Goal: Task Accomplishment & Management: Use online tool/utility

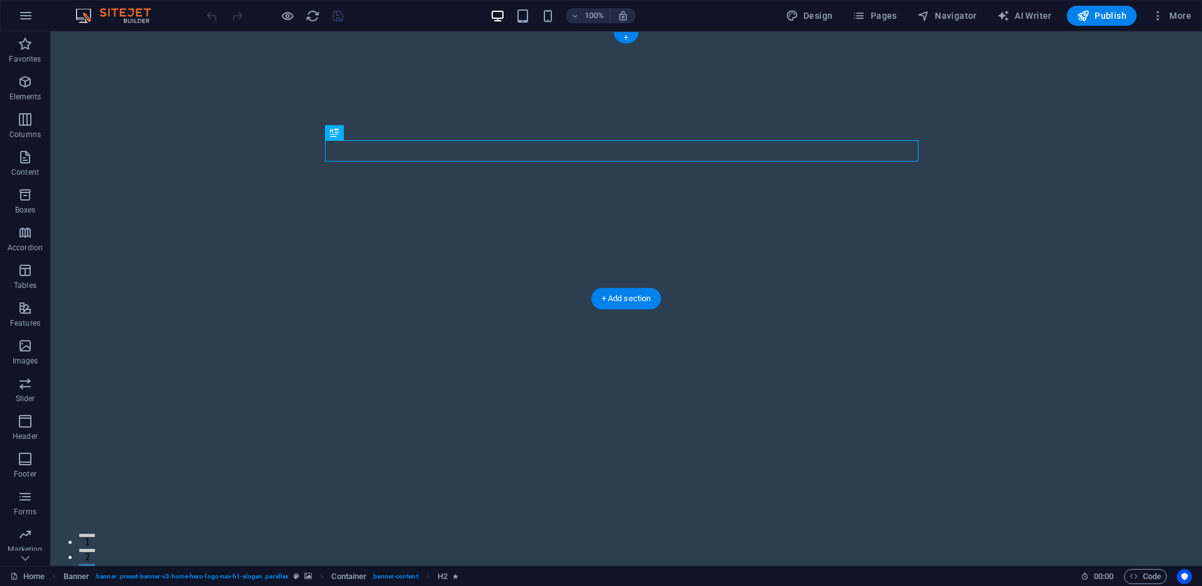
click at [753, 292] on figure at bounding box center [626, 298] width 1152 height 535
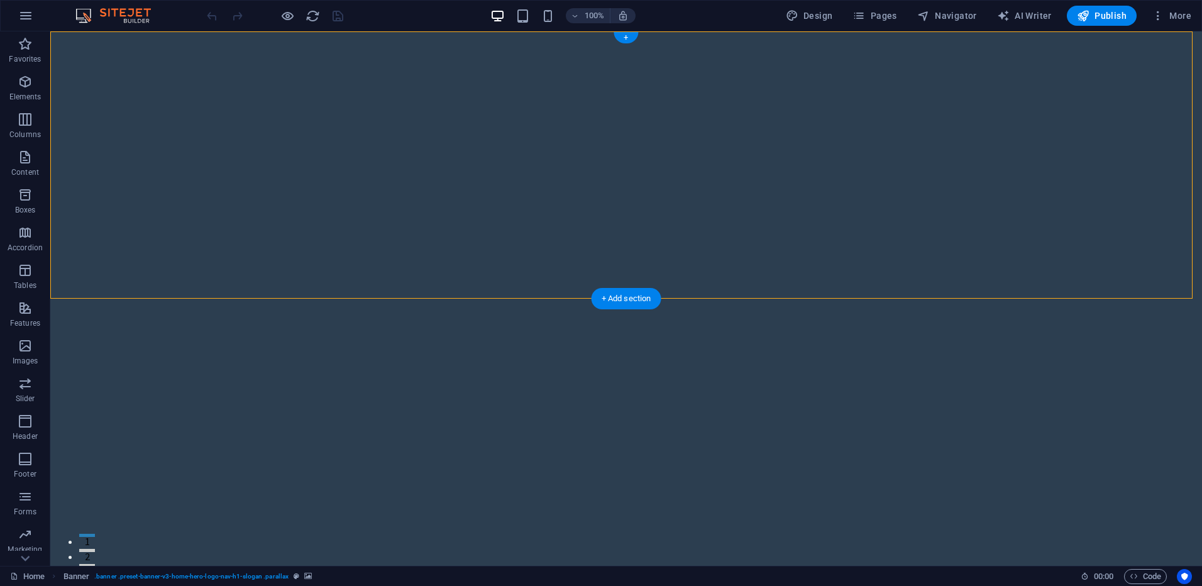
click at [754, 282] on figure at bounding box center [626, 298] width 1152 height 535
select select "vh"
select select "header"
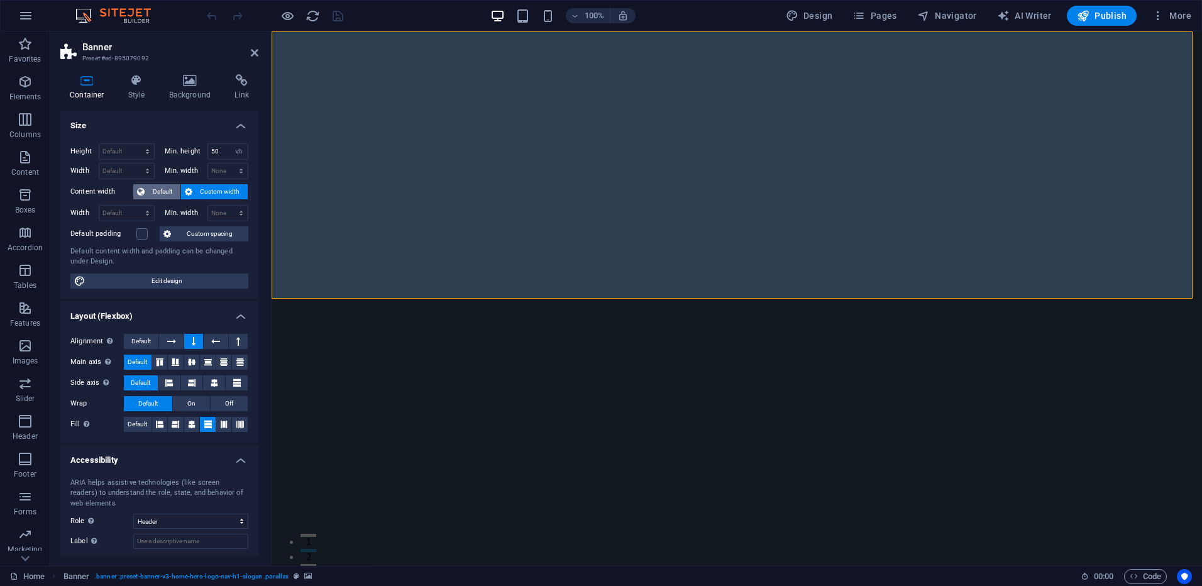
click at [156, 193] on span "Default" at bounding box center [162, 191] width 28 height 15
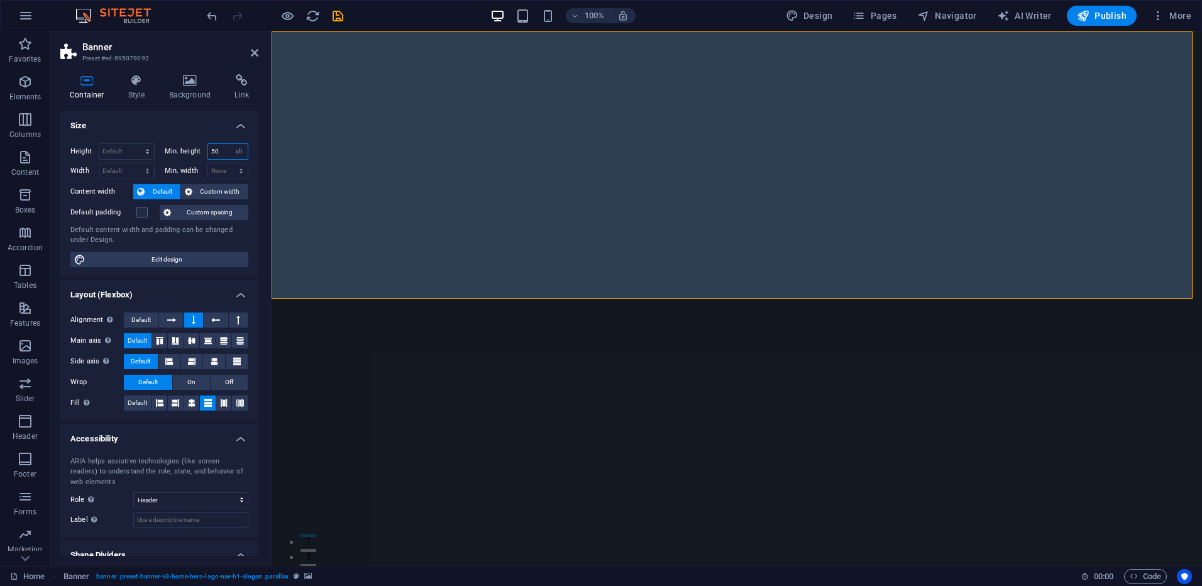
click at [225, 152] on input "50" at bounding box center [228, 151] width 40 height 15
click at [237, 150] on select "None px rem % vh vw" at bounding box center [239, 151] width 18 height 15
select select "%"
click at [230, 144] on select "None px rem % vh vw" at bounding box center [239, 151] width 18 height 15
type input "100"
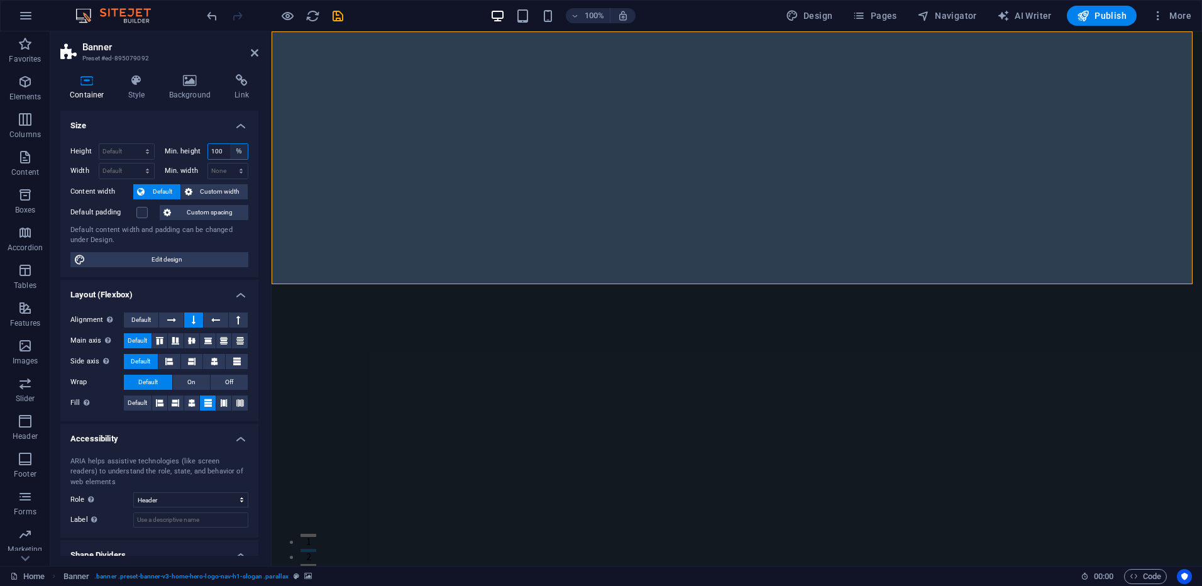
click at [235, 152] on select "None px rem % vh vw" at bounding box center [239, 151] width 18 height 15
select select "vh"
click at [230, 144] on select "None px rem % vh vw" at bounding box center [239, 151] width 18 height 15
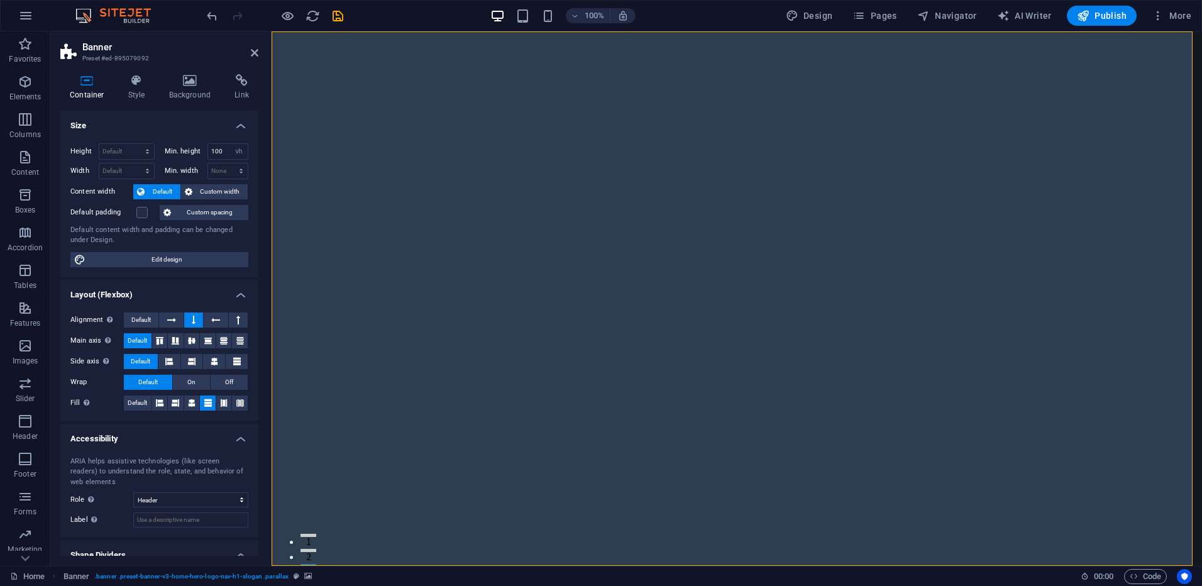
click at [328, 450] on figure at bounding box center [737, 298] width 931 height 535
click at [135, 87] on h4 "Style" at bounding box center [139, 87] width 41 height 26
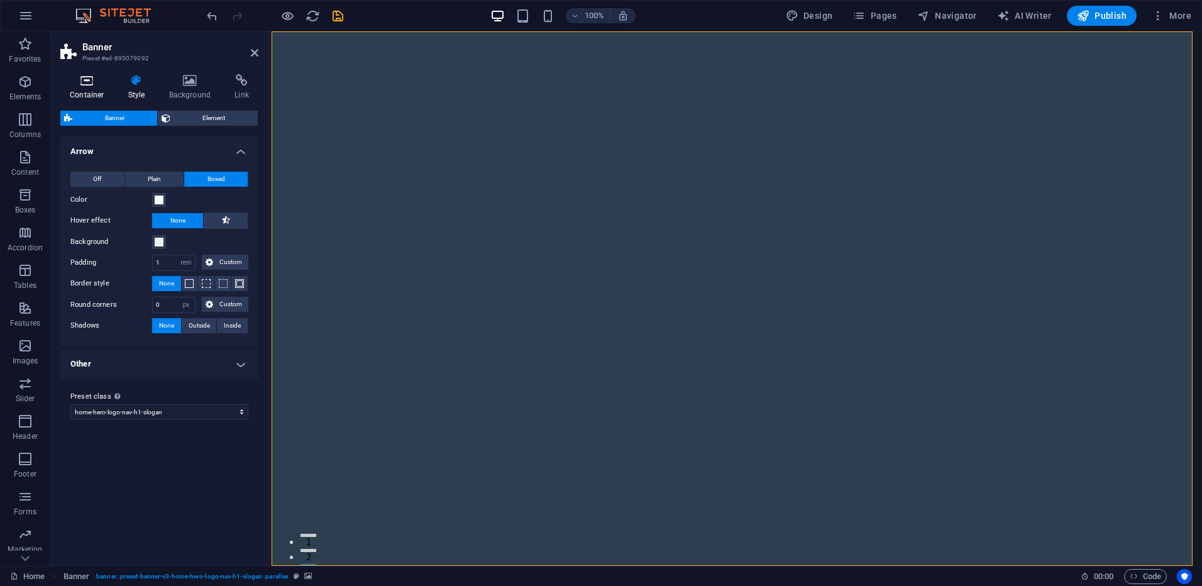
click at [88, 83] on icon at bounding box center [86, 80] width 53 height 13
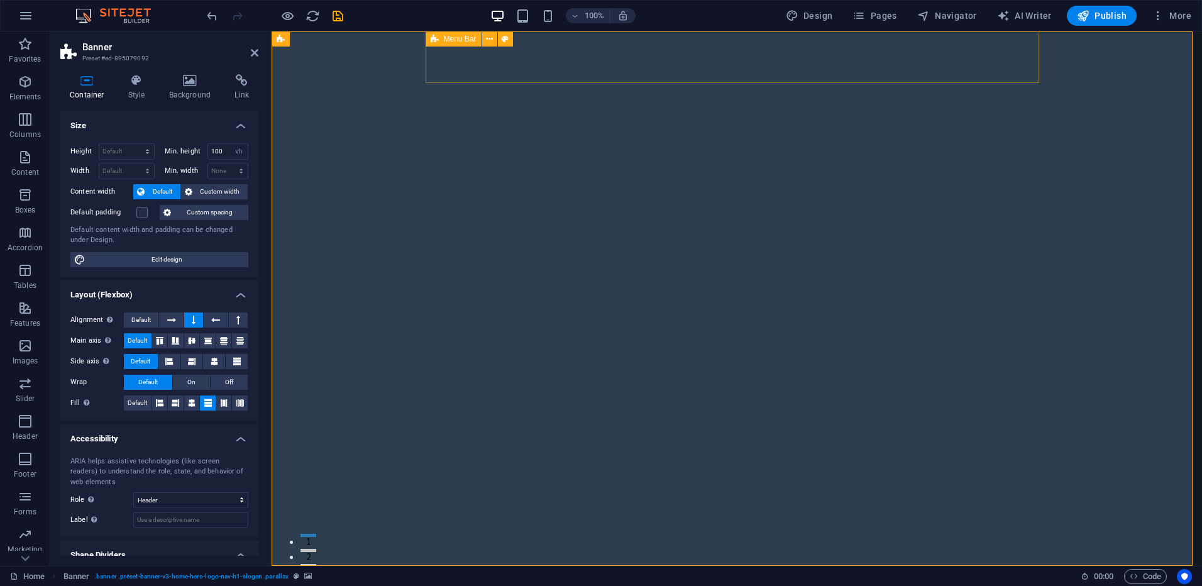
click at [330, 300] on figure at bounding box center [737, 298] width 931 height 535
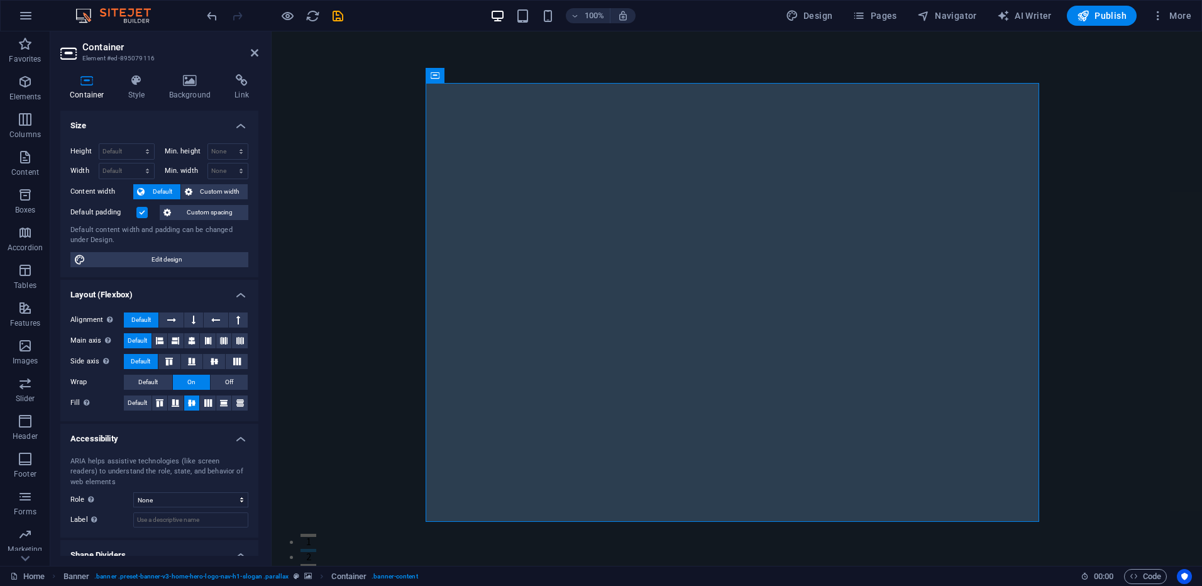
click at [326, 409] on figure at bounding box center [737, 298] width 931 height 535
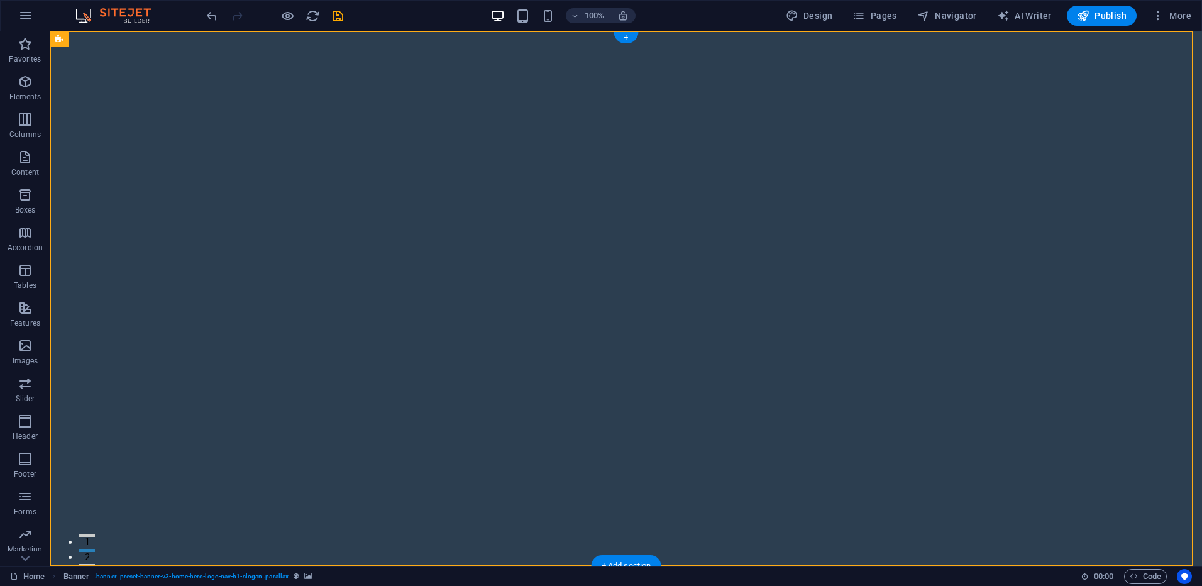
click at [197, 418] on figure at bounding box center [626, 298] width 1152 height 535
select select "vh"
select select "header"
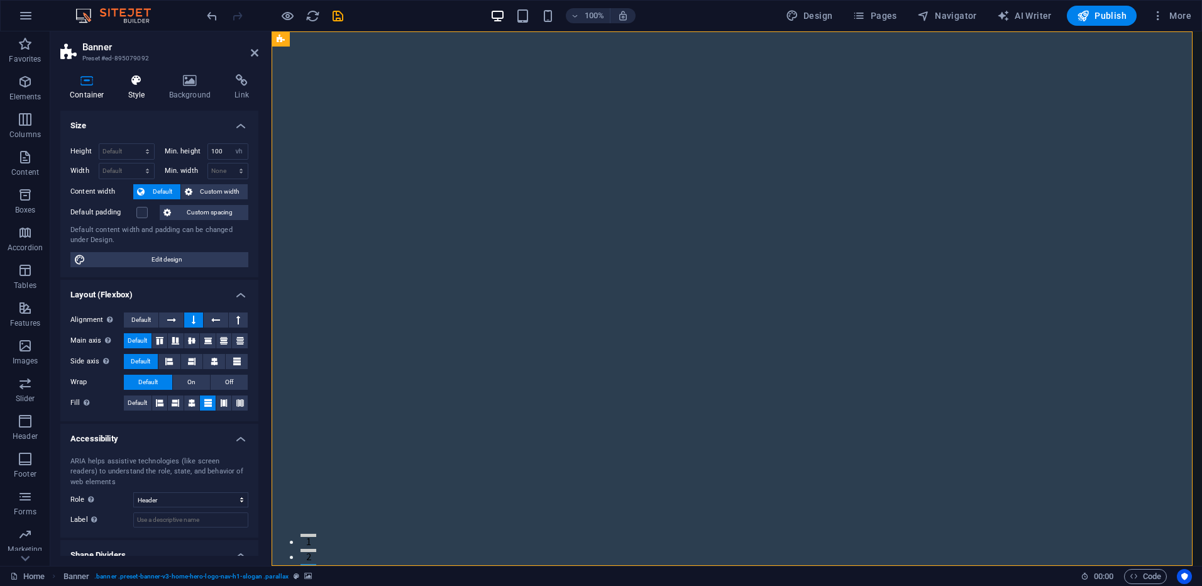
click at [133, 80] on icon at bounding box center [137, 80] width 36 height 13
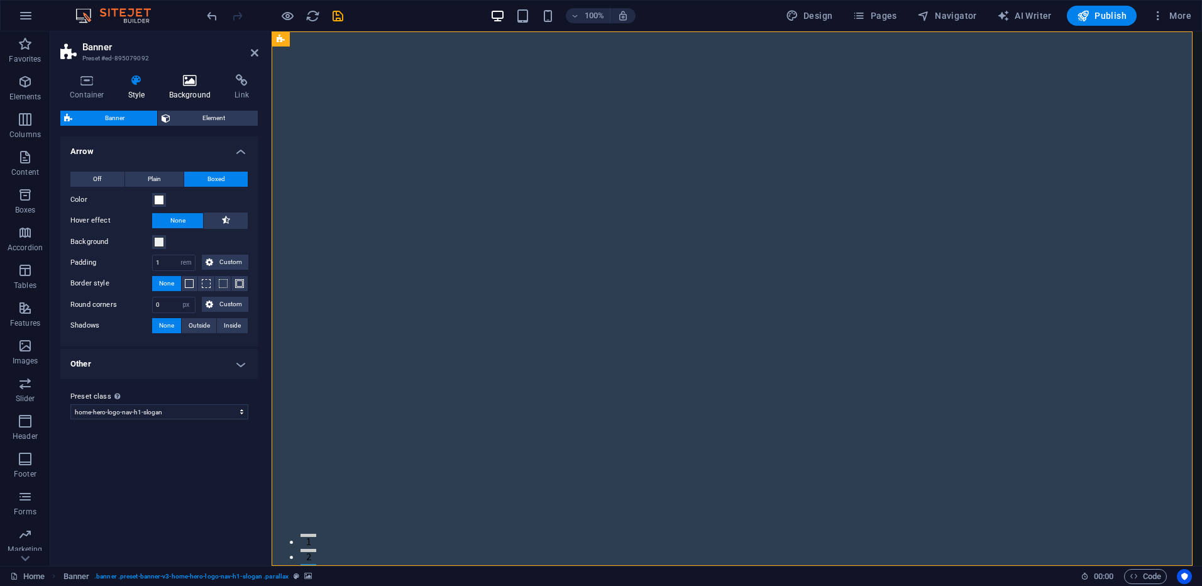
click at [183, 79] on icon at bounding box center [190, 80] width 61 height 13
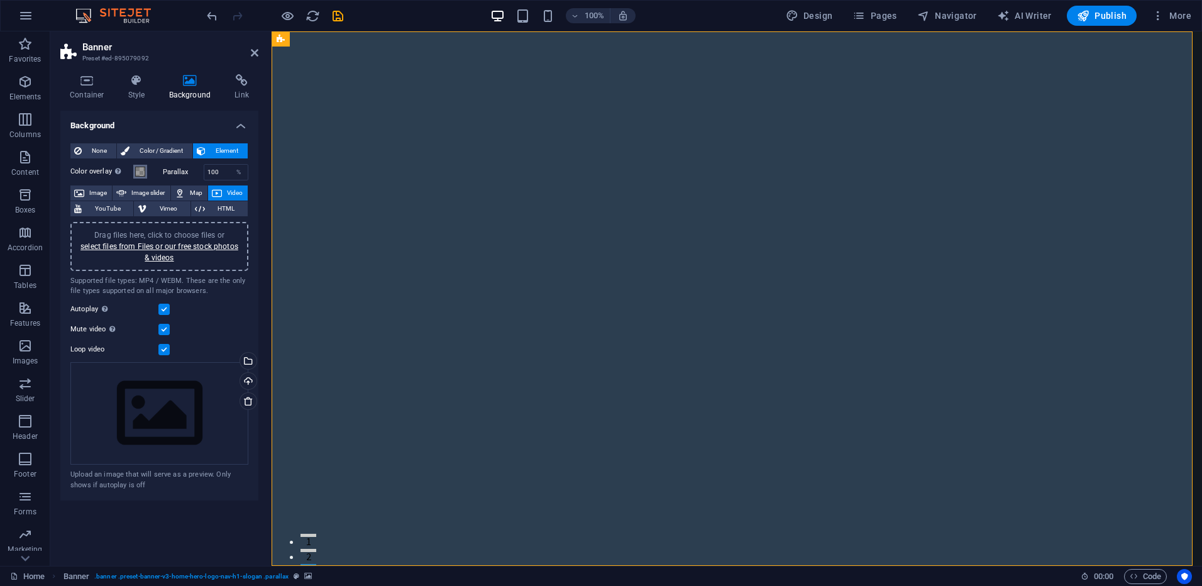
click at [138, 167] on span at bounding box center [140, 172] width 10 height 10
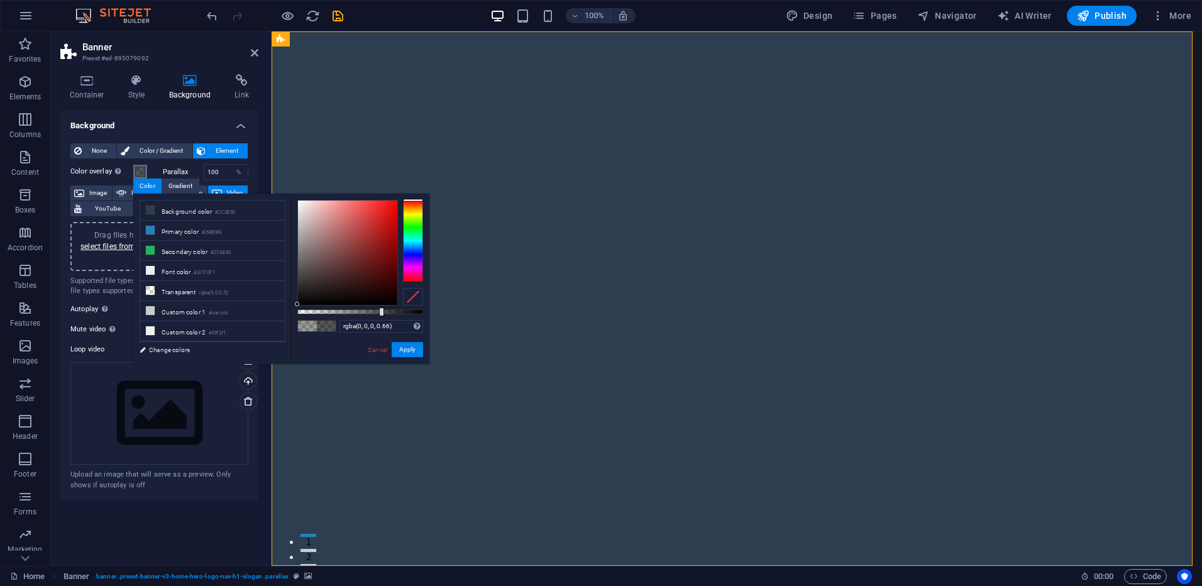
drag, startPoint x: 349, startPoint y: 313, endPoint x: 380, endPoint y: 313, distance: 31.5
click at [380, 313] on div at bounding box center [381, 312] width 5 height 9
click at [378, 313] on div at bounding box center [379, 312] width 5 height 9
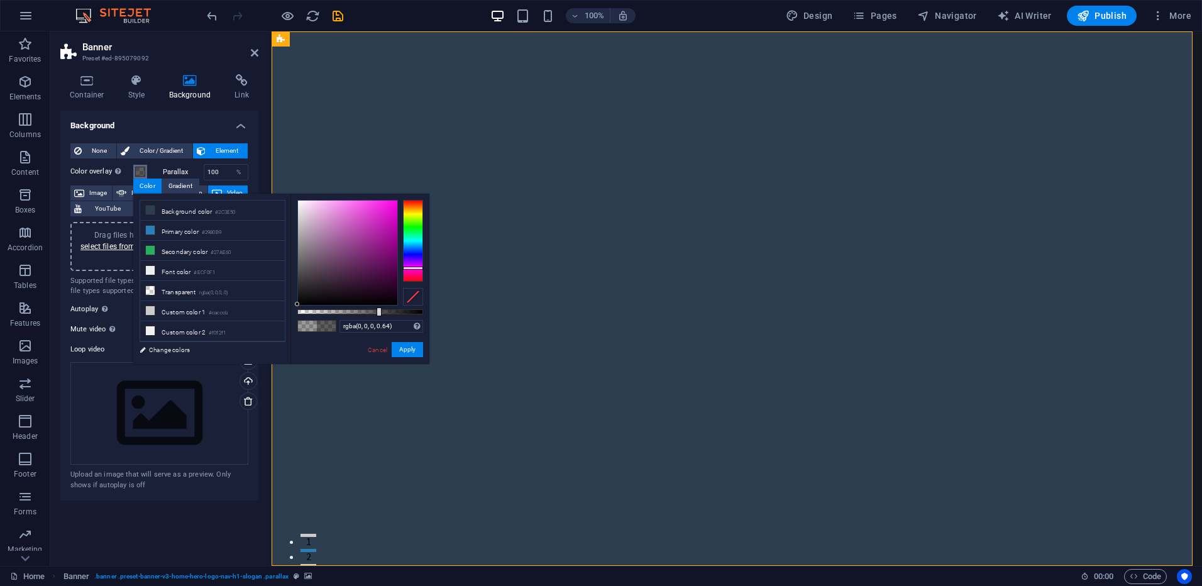
click at [414, 268] on div at bounding box center [413, 241] width 20 height 82
type input "rgba(4, 0, 4, 0.64)"
drag, startPoint x: 358, startPoint y: 280, endPoint x: 431, endPoint y: 303, distance: 76.4
click at [431, 303] on body "[DOMAIN_NAME] Home Favorites Elements Columns Content Boxes Accordion Tables Fe…" at bounding box center [601, 293] width 1202 height 586
click at [412, 348] on button "Apply" at bounding box center [407, 349] width 31 height 15
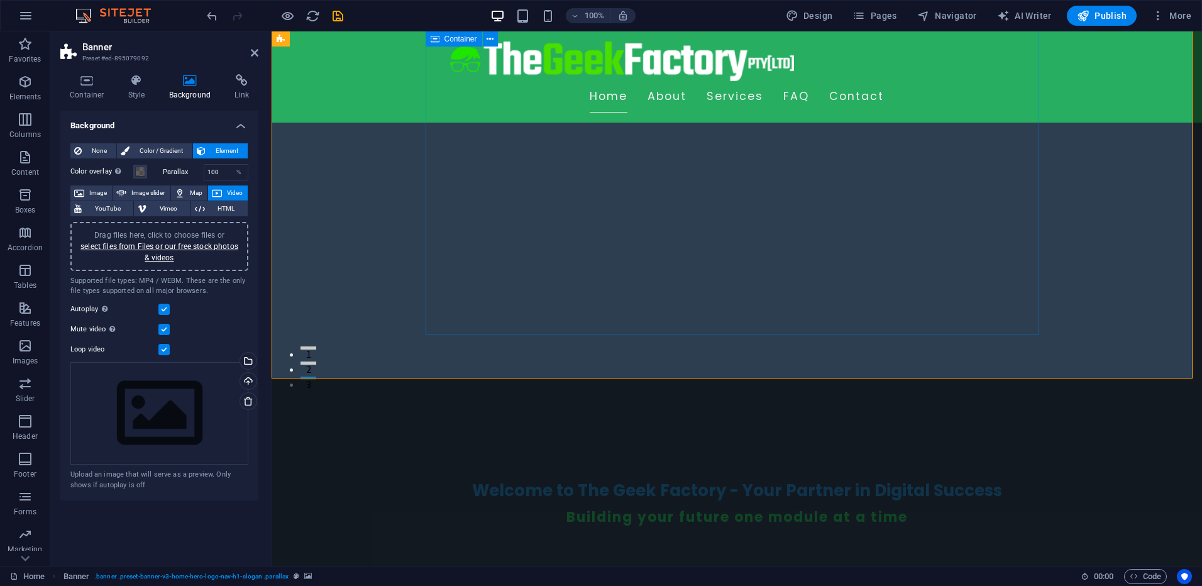
scroll to position [126, 0]
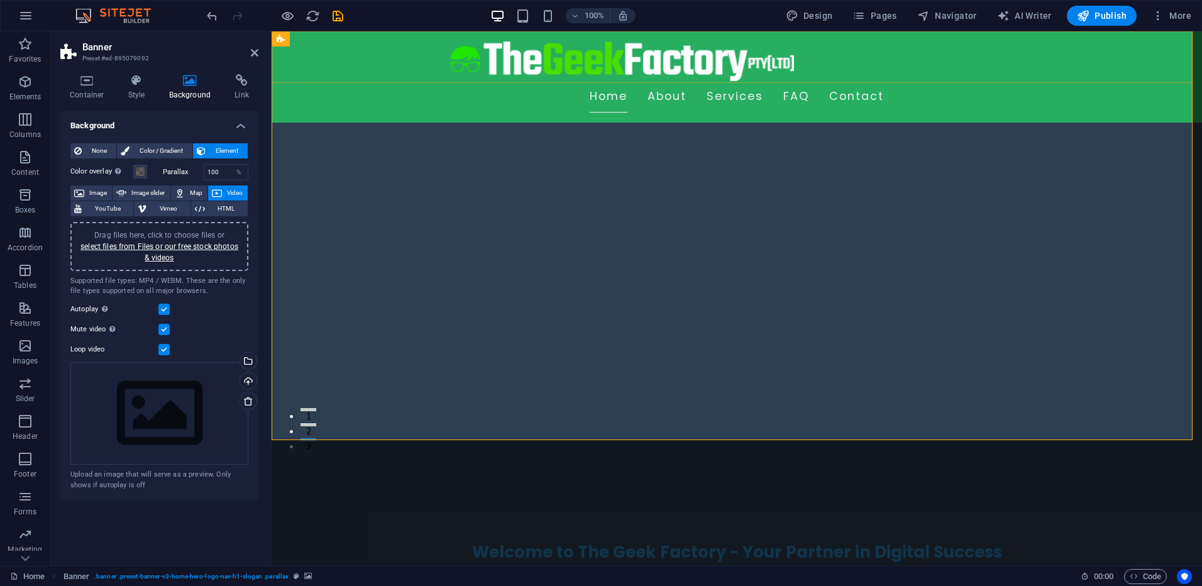
click at [389, 75] on div "Home About Services FAQ Contact" at bounding box center [737, 76] width 931 height 91
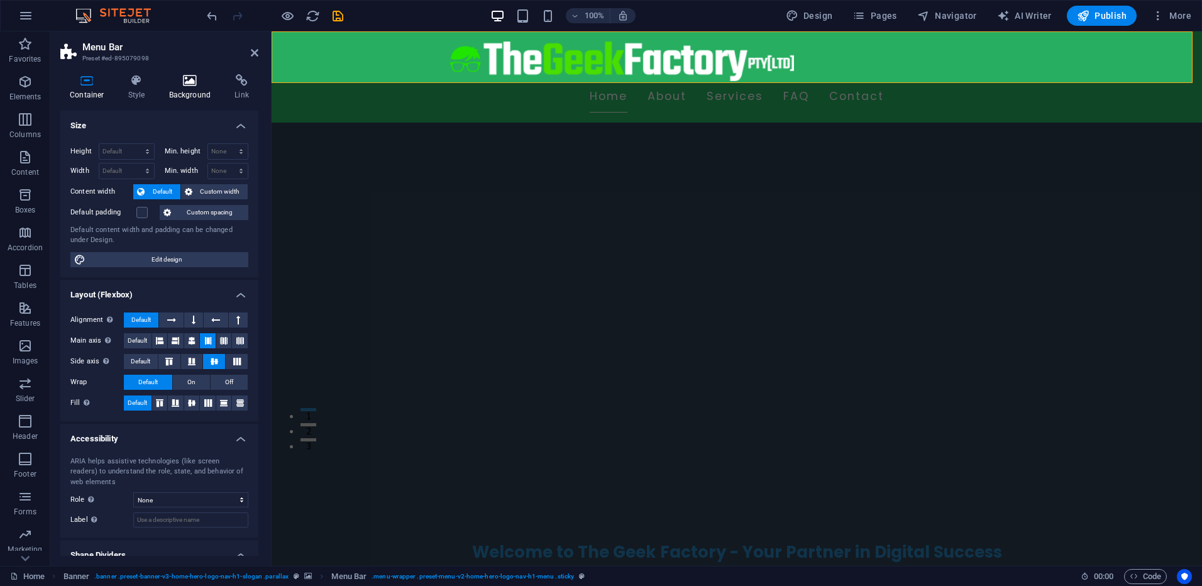
click at [194, 77] on icon at bounding box center [190, 80] width 61 height 13
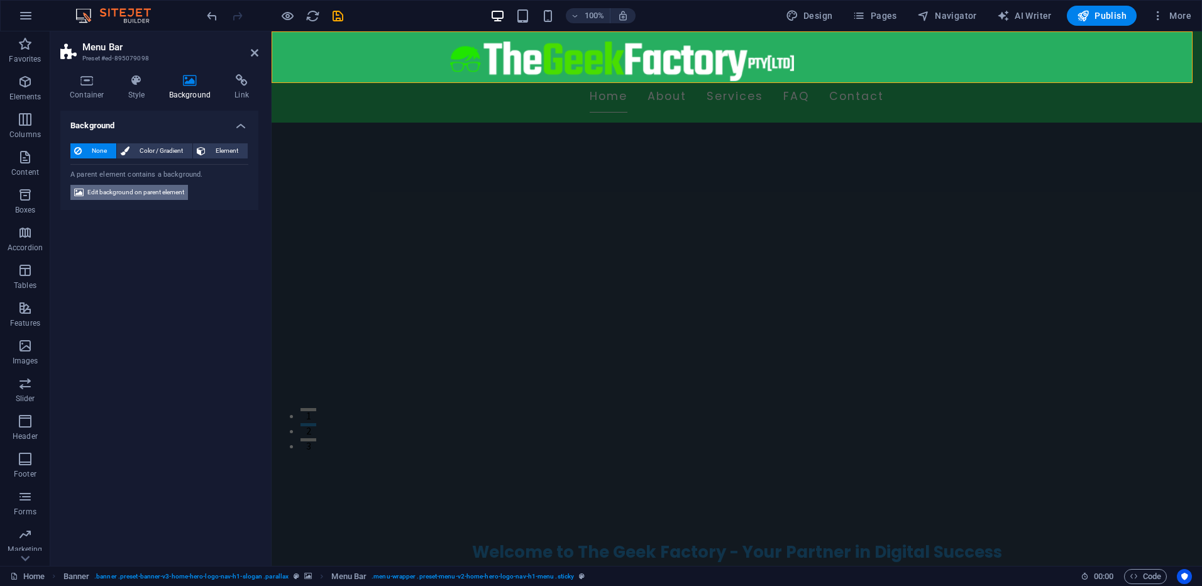
click at [165, 196] on span "Edit background on parent element" at bounding box center [135, 192] width 97 height 15
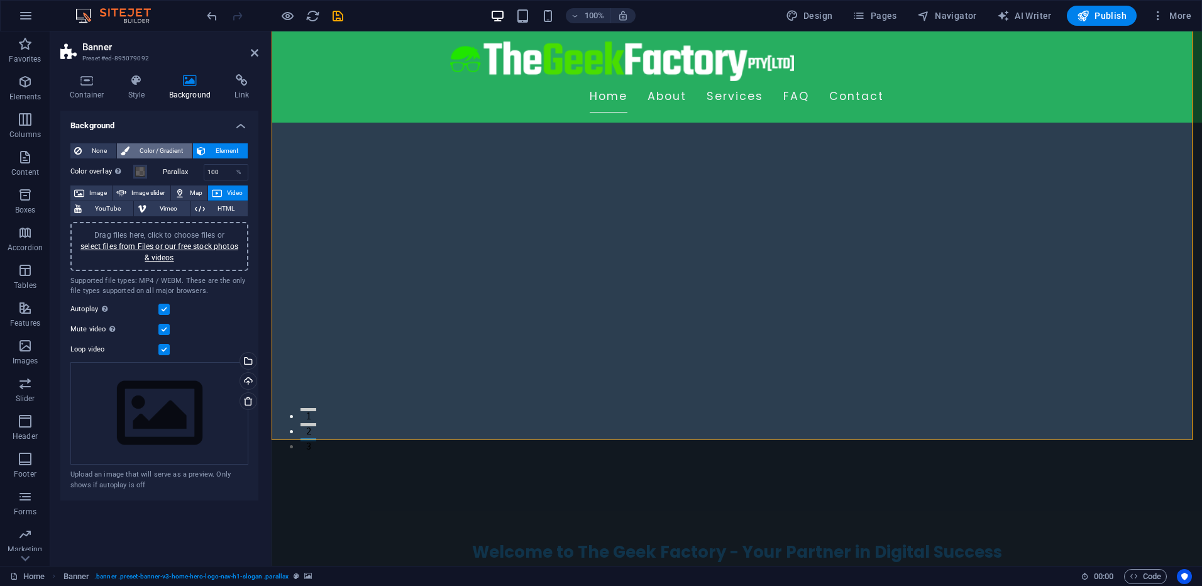
click at [156, 150] on span "Color / Gradient" at bounding box center [160, 150] width 55 height 15
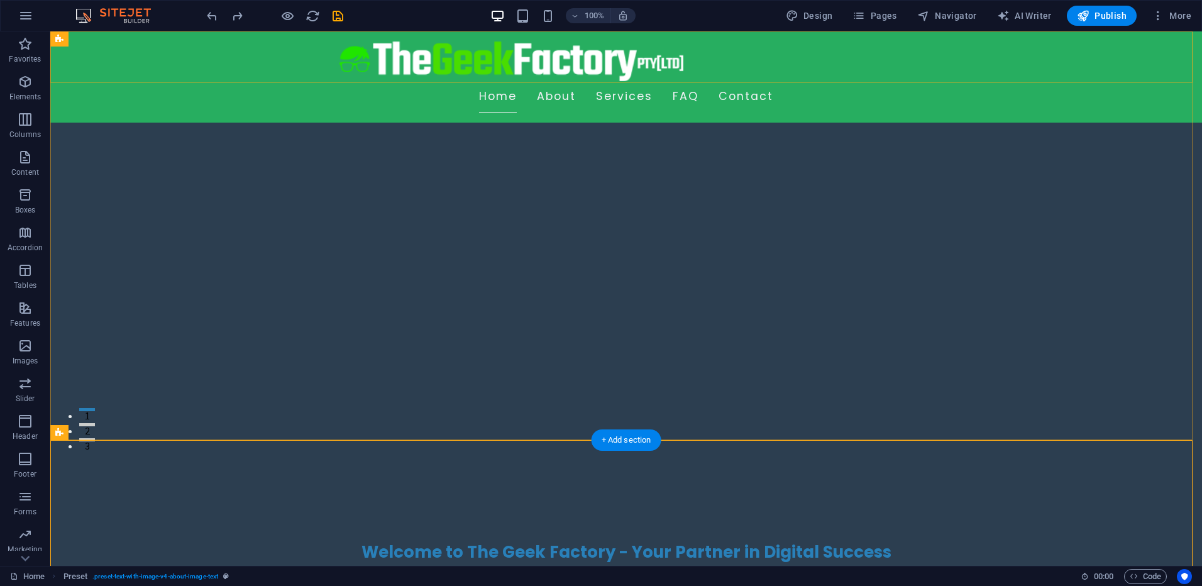
click at [286, 60] on div "Home About Services FAQ Contact" at bounding box center [626, 76] width 1152 height 91
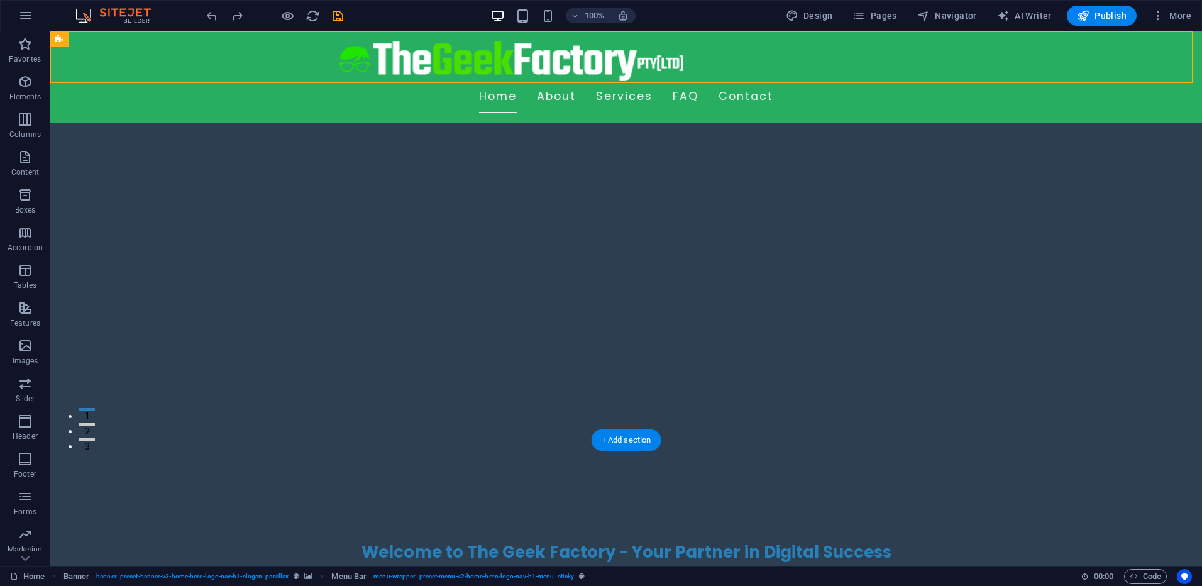
click at [286, 60] on div "Home About Services FAQ Contact" at bounding box center [626, 76] width 1152 height 91
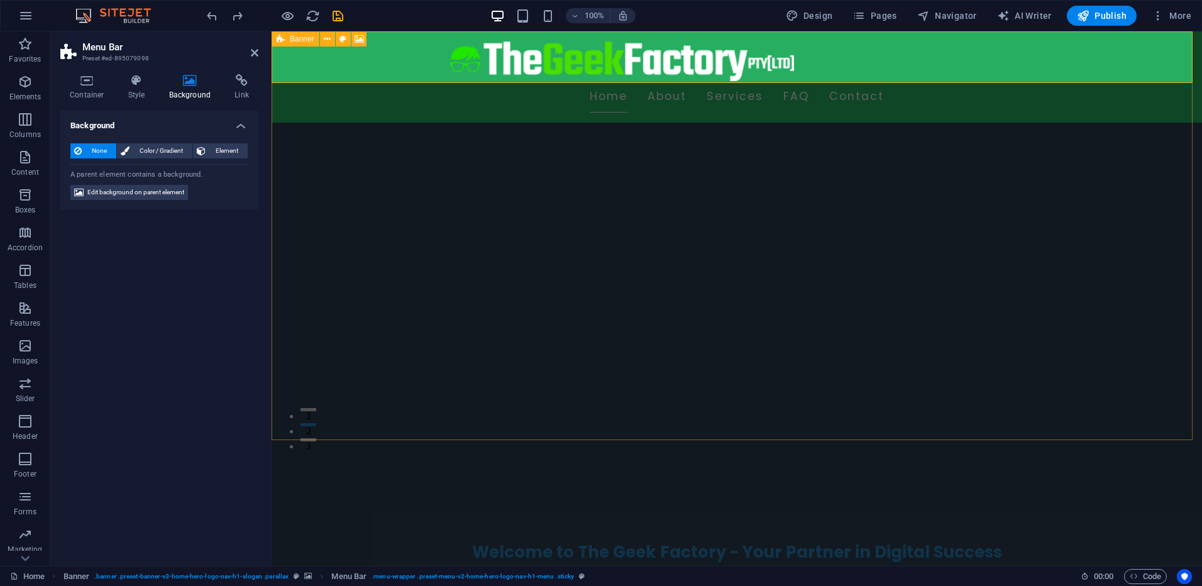
click at [282, 37] on icon at bounding box center [281, 38] width 8 height 15
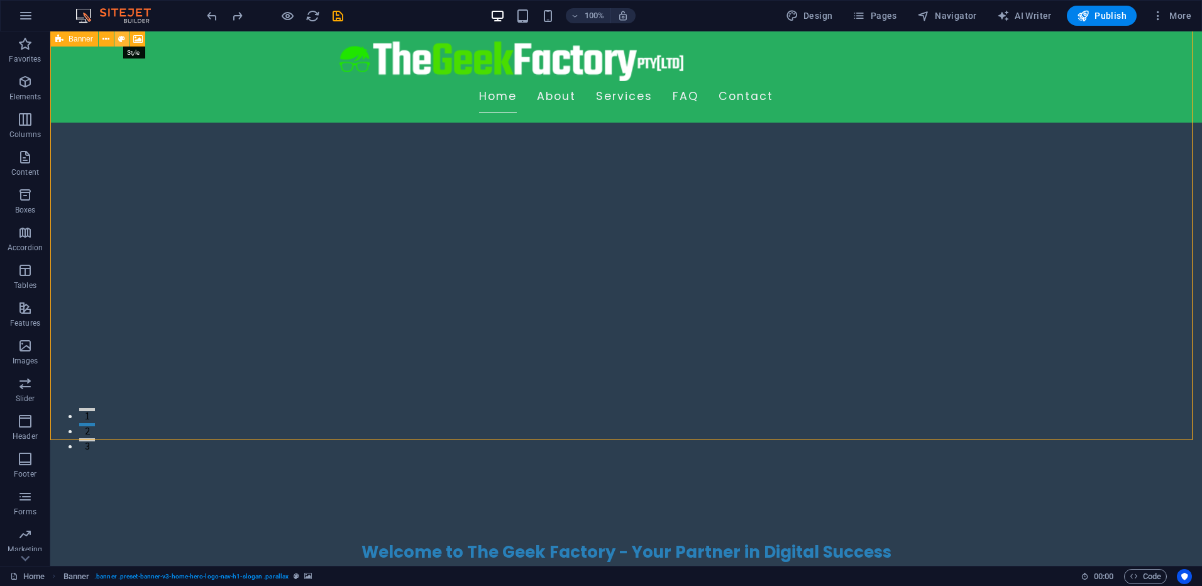
click at [119, 40] on icon at bounding box center [121, 39] width 7 height 13
select select "rem"
select select "px"
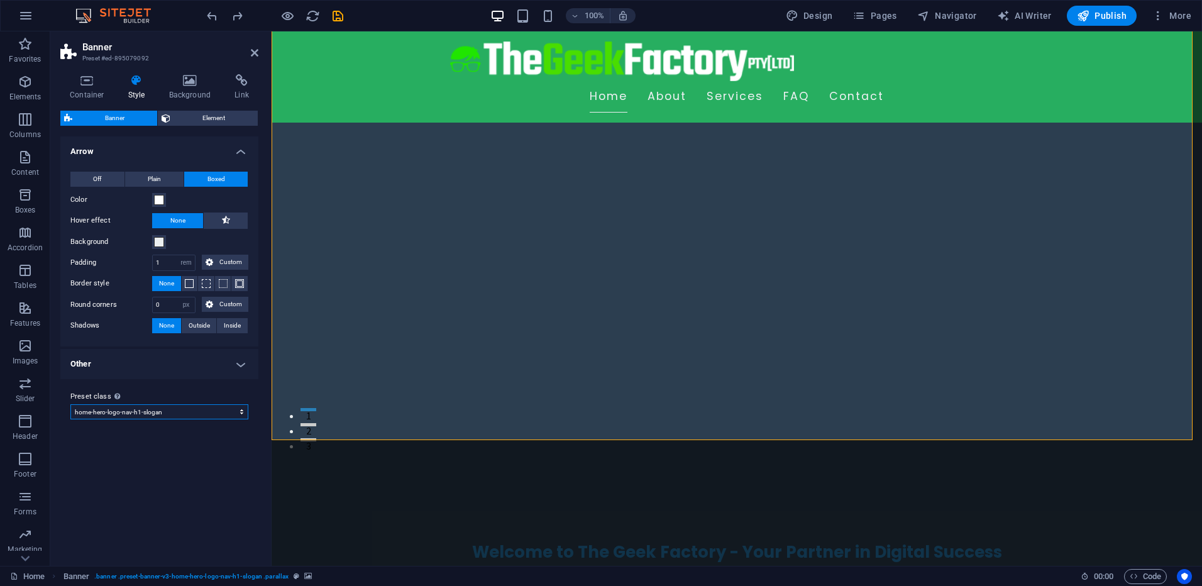
click at [195, 413] on select "default home-hero-logo-nav-h1-slogan home-hero-logo-nav-h1 home-logo-nav-h1-ima…" at bounding box center [159, 411] width 178 height 15
click at [70, 404] on select "default home-hero-logo-nav-h1-slogan home-hero-logo-nav-h1 home-logo-nav-h1-ima…" at bounding box center [159, 411] width 178 height 15
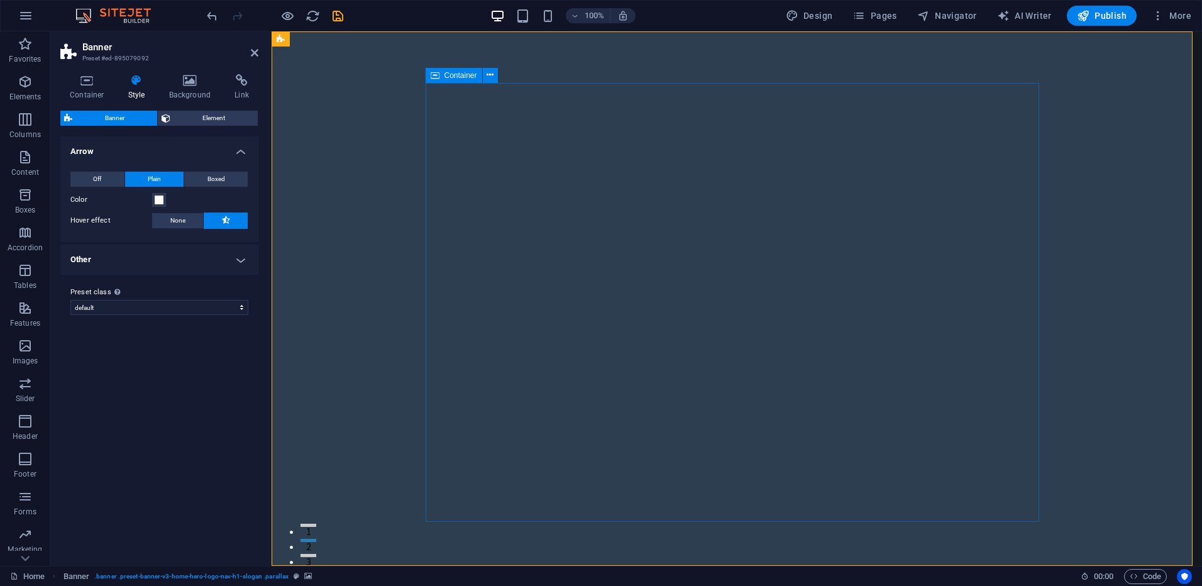
scroll to position [63, 0]
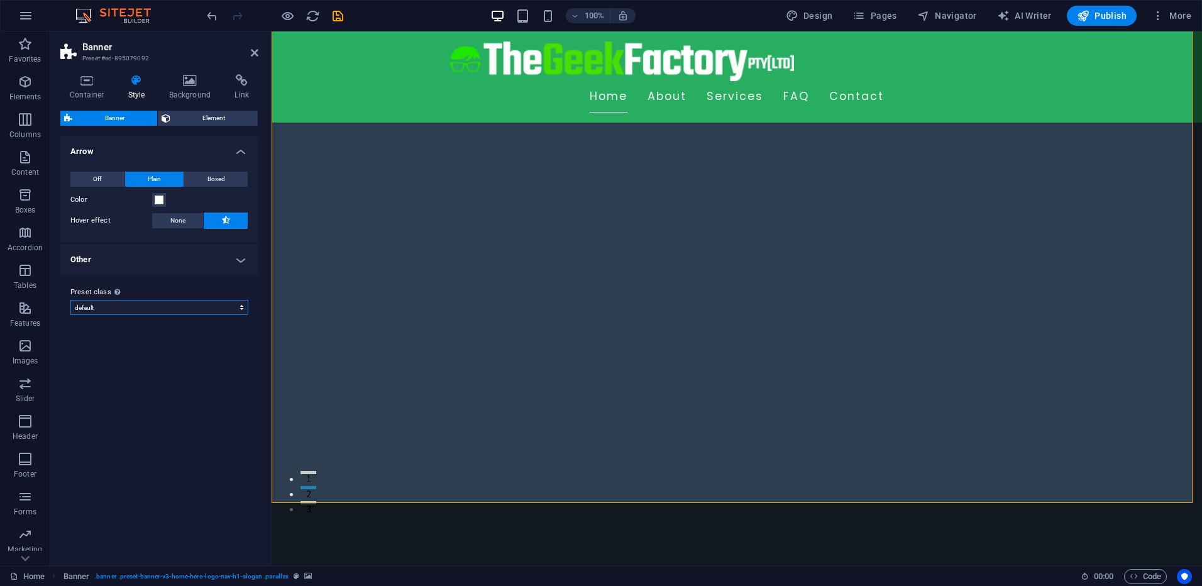
click at [207, 306] on select "default home-hero-logo-nav-h1-slogan home-hero-logo-nav-h1 home-logo-nav-h1-ima…" at bounding box center [159, 307] width 178 height 15
click at [70, 315] on select "default home-hero-logo-nav-h1-slogan home-hero-logo-nav-h1 home-logo-nav-h1-ima…" at bounding box center [159, 307] width 178 height 15
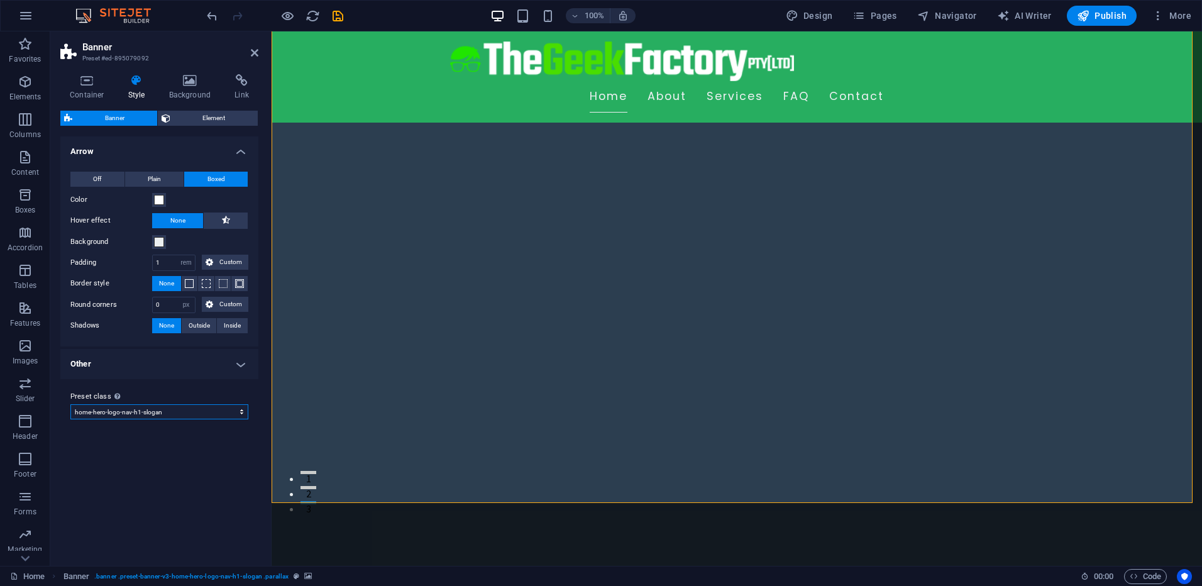
click at [164, 416] on select "default home-hero-logo-nav-h1-slogan home-hero-logo-nav-h1 home-logo-nav-h1-ima…" at bounding box center [159, 411] width 178 height 15
click at [70, 404] on select "default home-hero-logo-nav-h1-slogan home-hero-logo-nav-h1 home-logo-nav-h1-ima…" at bounding box center [159, 411] width 178 height 15
click at [167, 409] on select "default home-hero-logo-nav-h1-slogan home-hero-logo-nav-h1 home-logo-nav-h1-ima…" at bounding box center [159, 411] width 178 height 15
click at [70, 404] on select "default home-hero-logo-nav-h1-slogan home-hero-logo-nav-h1 home-logo-nav-h1-ima…" at bounding box center [159, 411] width 178 height 15
click at [165, 410] on select "default home-hero-logo-nav-h1-slogan home-hero-logo-nav-h1 home-logo-nav-h1-ima…" at bounding box center [159, 411] width 178 height 15
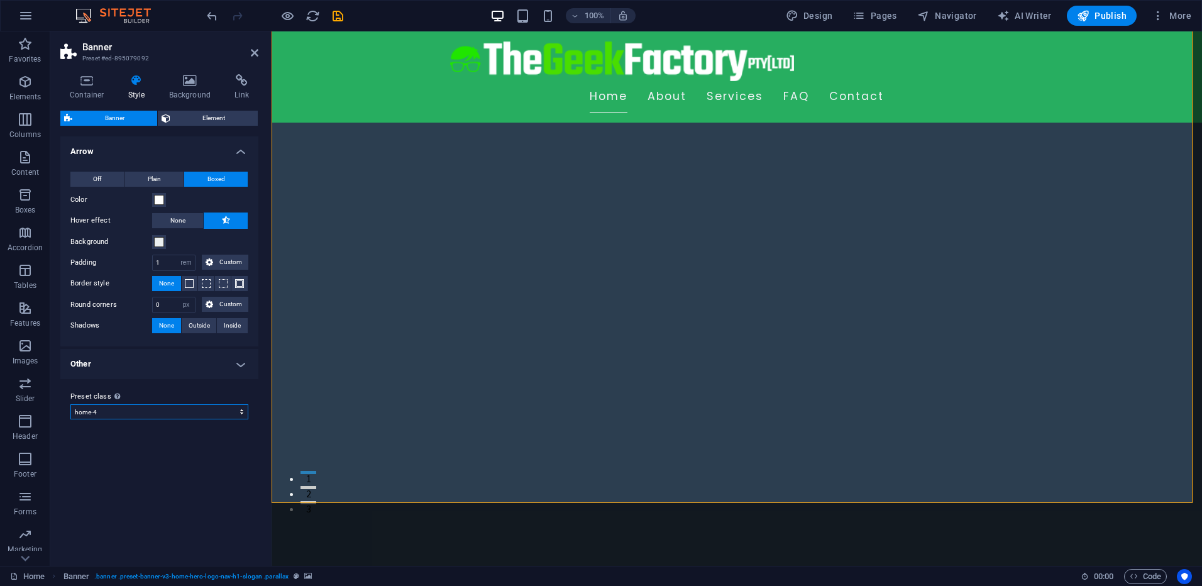
click at [70, 404] on select "default home-hero-logo-nav-h1-slogan home-hero-logo-nav-h1 home-logo-nav-h1-ima…" at bounding box center [159, 411] width 178 height 15
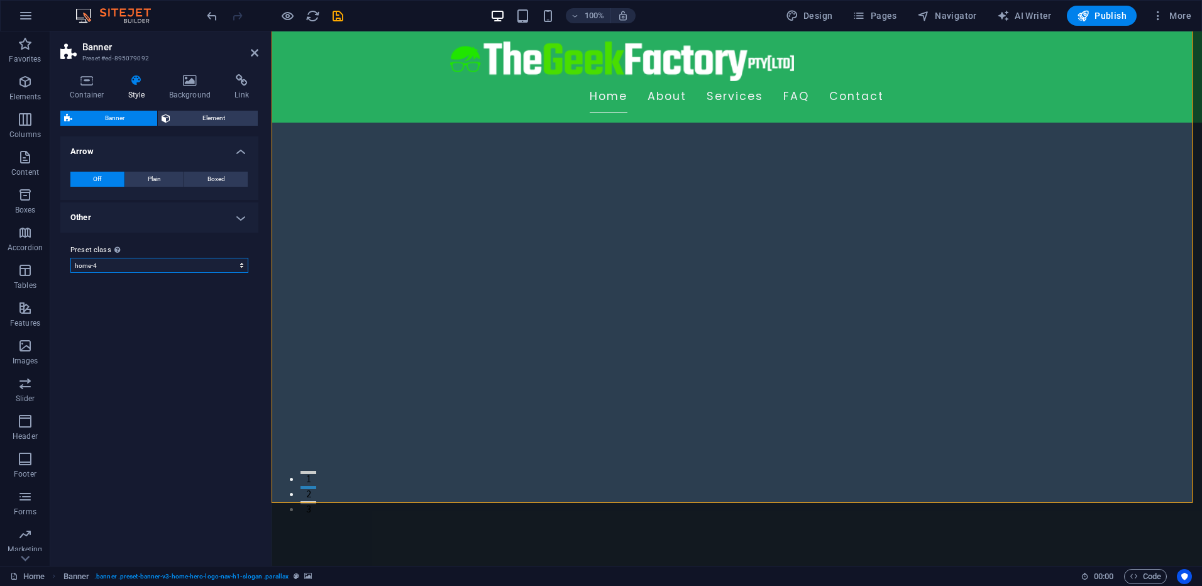
click at [170, 267] on select "default home-hero-logo-nav-h1-slogan home-hero-logo-nav-h1 home-logo-nav-h1-ima…" at bounding box center [159, 265] width 178 height 15
click at [70, 258] on select "default home-hero-logo-nav-h1-slogan home-hero-logo-nav-h1 home-logo-nav-h1-ima…" at bounding box center [159, 265] width 178 height 15
select select "preset-banner-v3-home-logo-nav-h1-image-text"
click at [240, 211] on h4 "Other" at bounding box center [159, 218] width 198 height 30
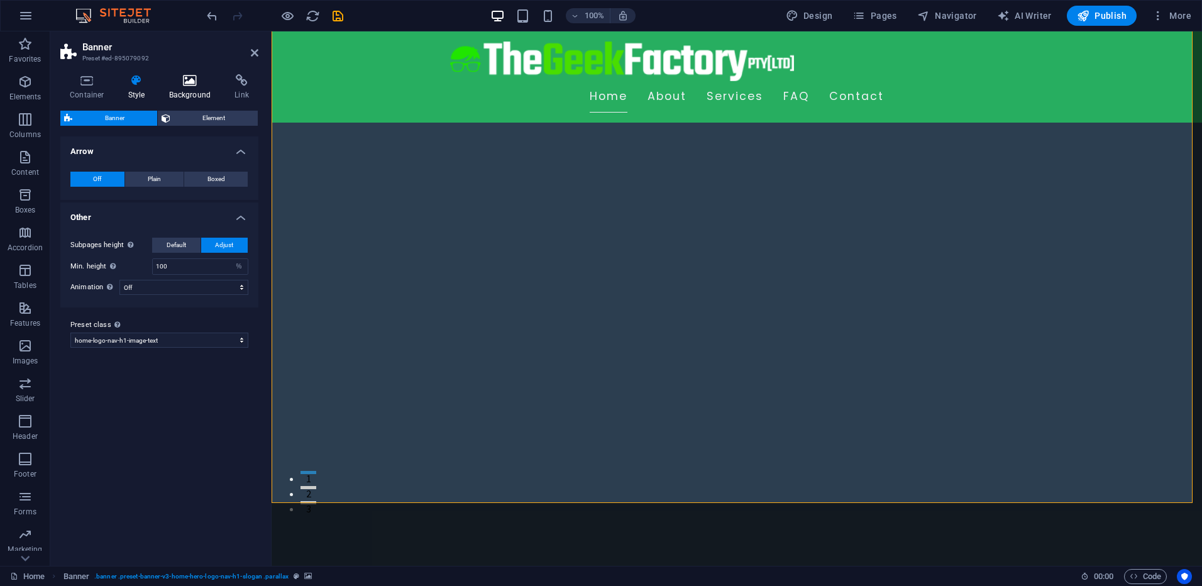
click at [187, 86] on icon at bounding box center [190, 80] width 61 height 13
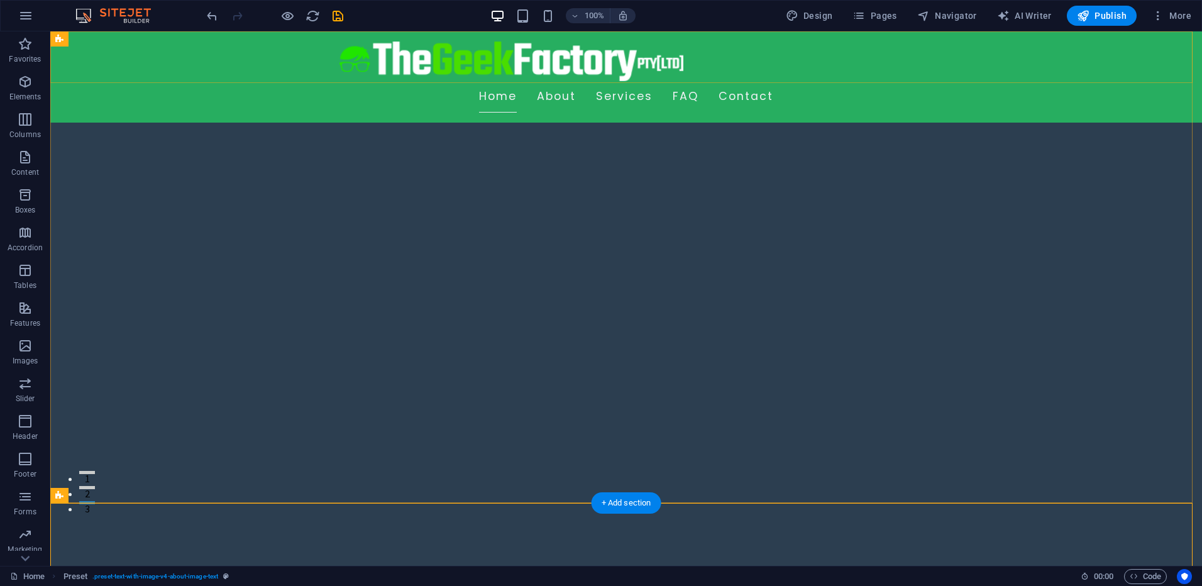
click at [975, 58] on div "Home About Services FAQ Contact" at bounding box center [626, 76] width 1152 height 91
click at [1001, 68] on div "Home About Services FAQ Contact" at bounding box center [626, 76] width 1152 height 91
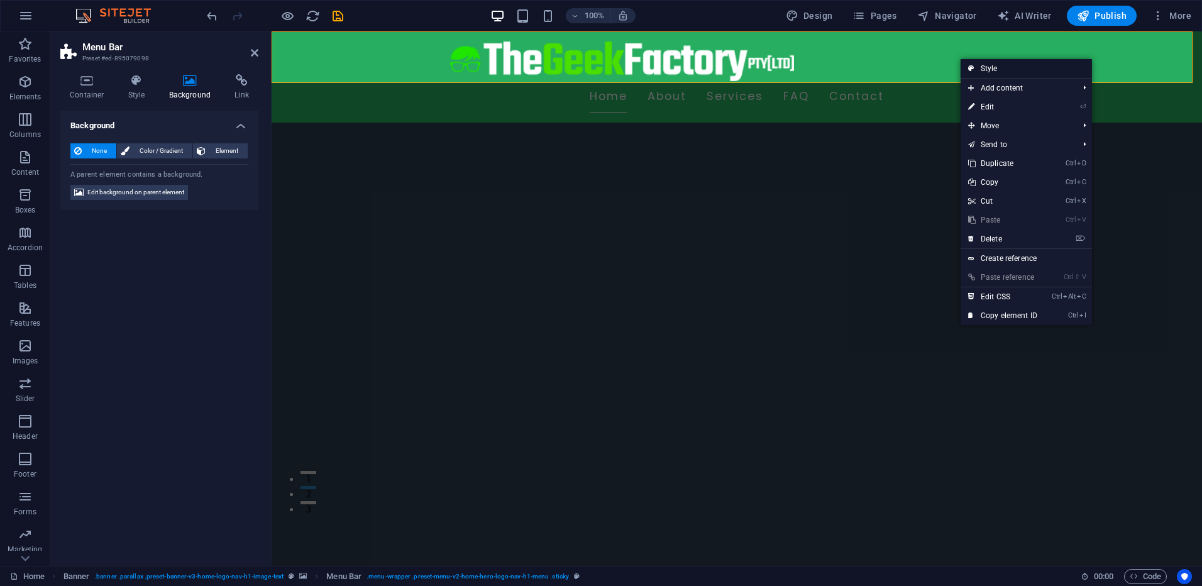
click at [1052, 63] on link "Style" at bounding box center [1026, 68] width 131 height 19
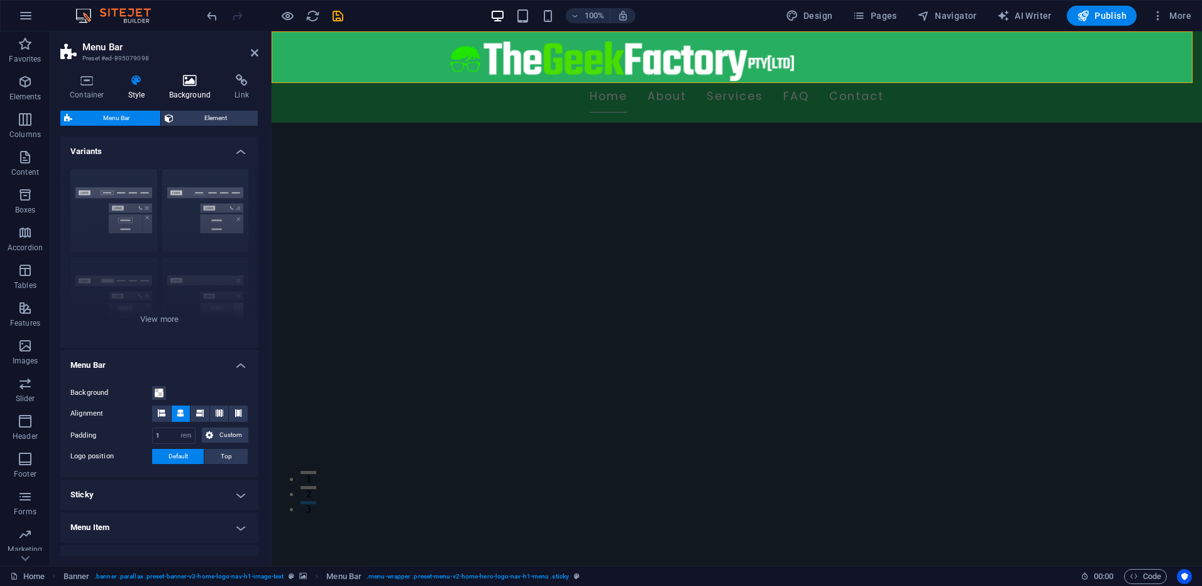
click at [197, 83] on icon at bounding box center [190, 80] width 61 height 13
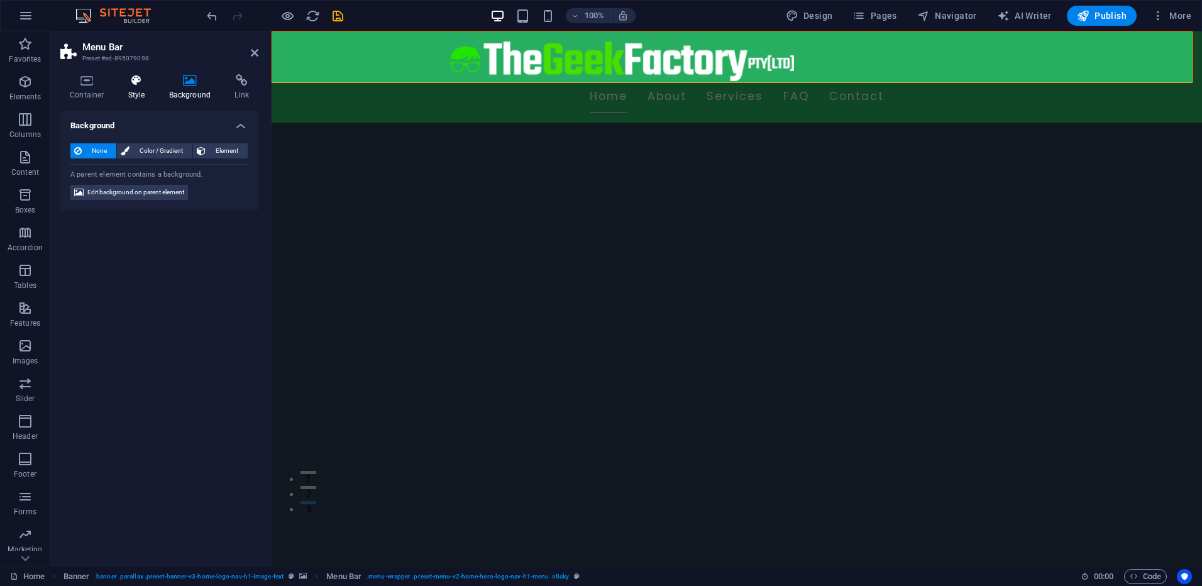
click at [135, 83] on icon at bounding box center [137, 80] width 36 height 13
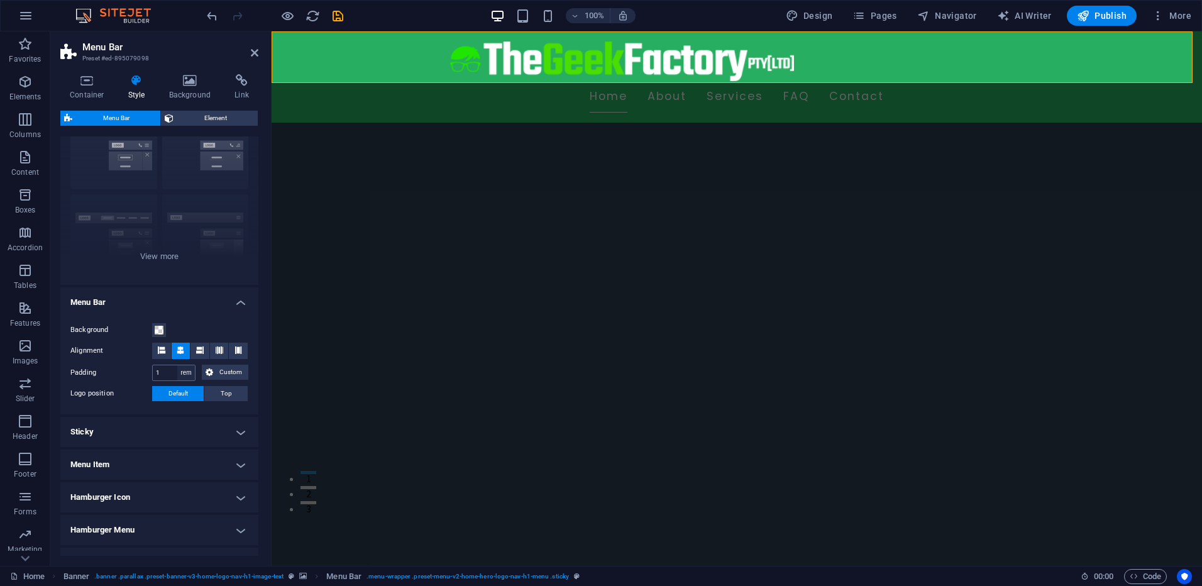
scroll to position [126, 0]
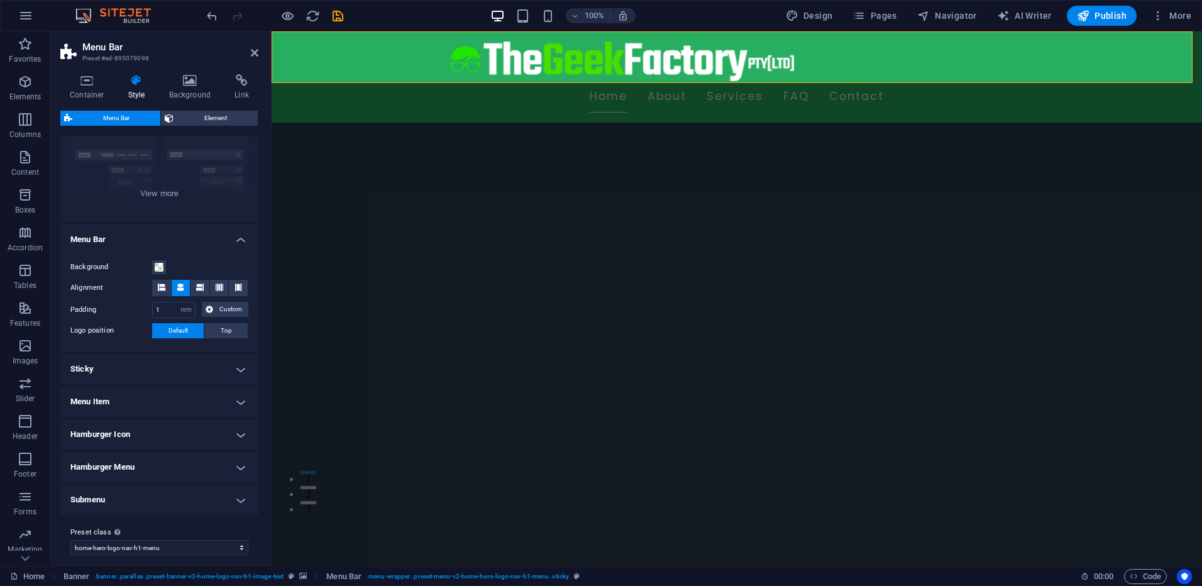
click at [184, 369] on h4 "Sticky" at bounding box center [159, 369] width 198 height 30
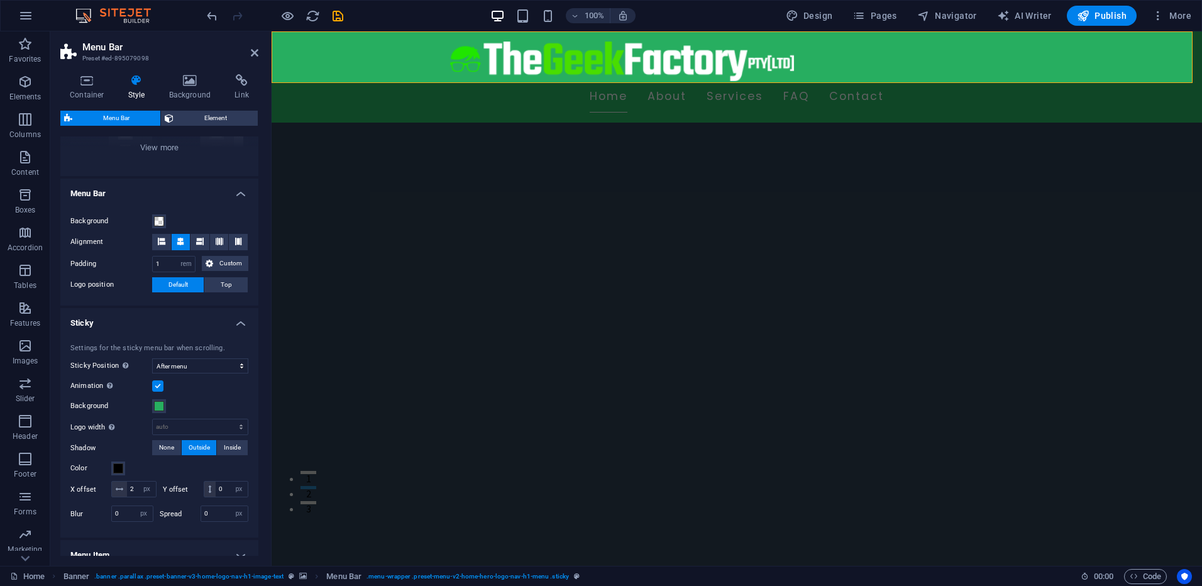
scroll to position [189, 0]
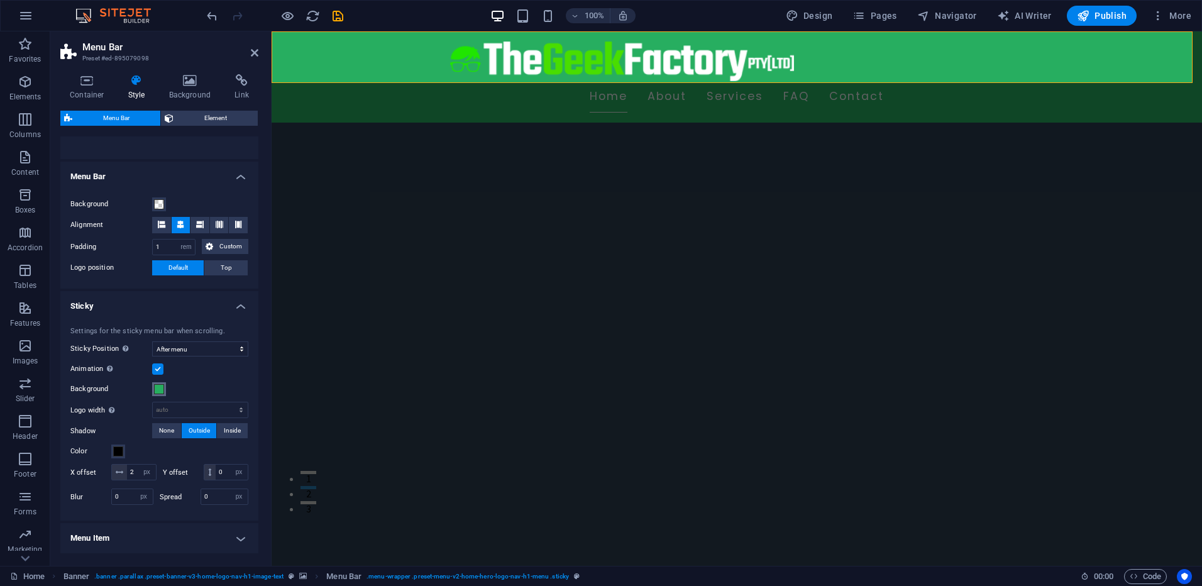
click at [160, 392] on span at bounding box center [159, 389] width 10 height 10
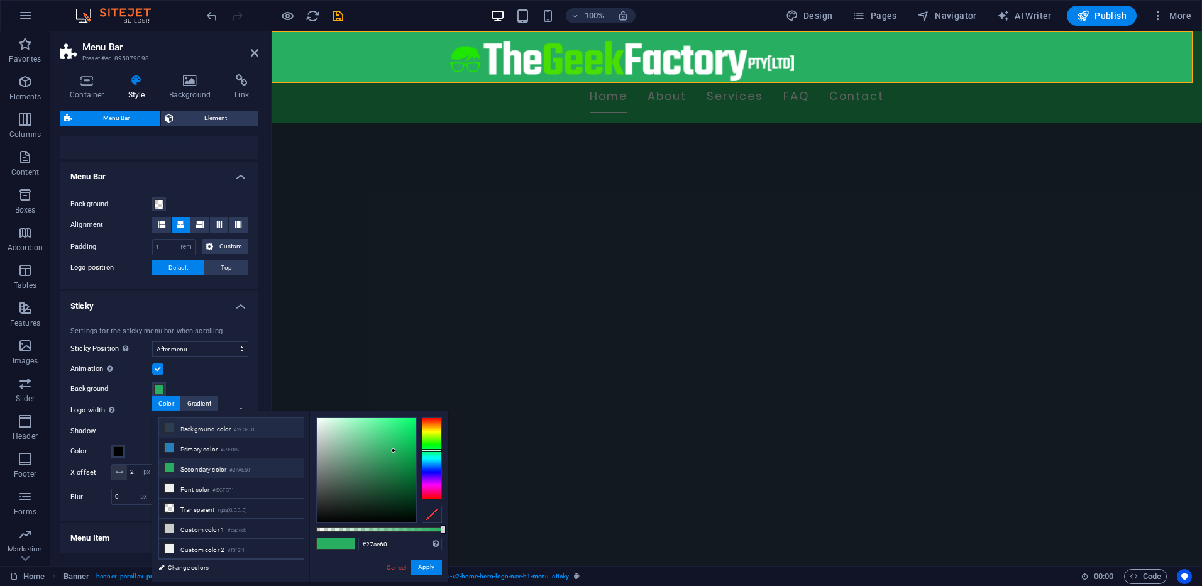
click at [169, 428] on icon at bounding box center [169, 427] width 9 height 9
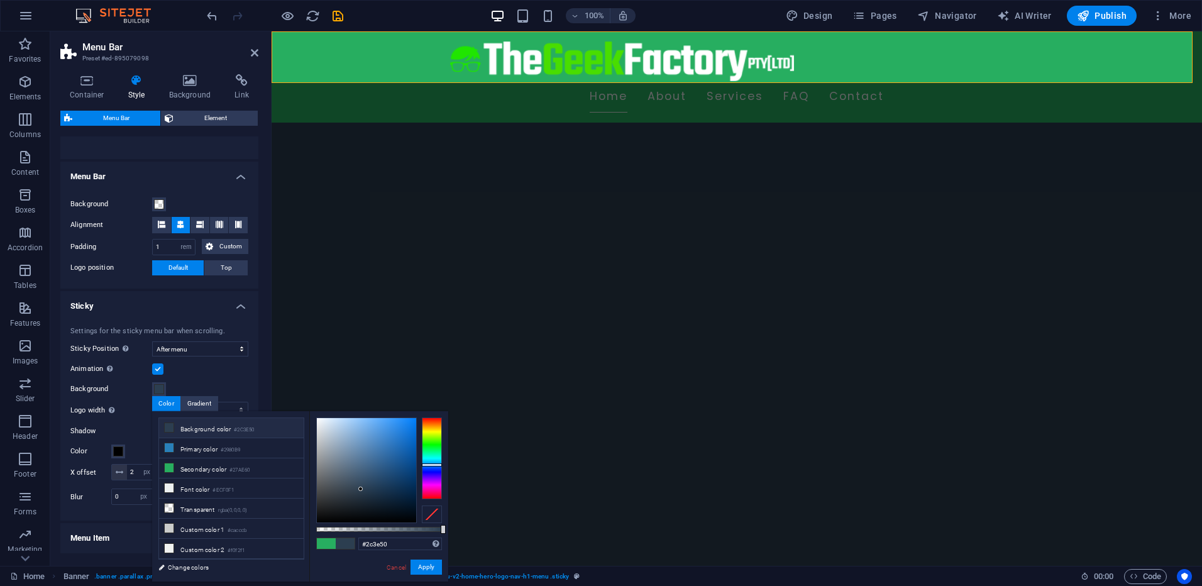
click at [213, 375] on div "Animation Sets a smooth transition when sticky menu appears" at bounding box center [159, 369] width 178 height 15
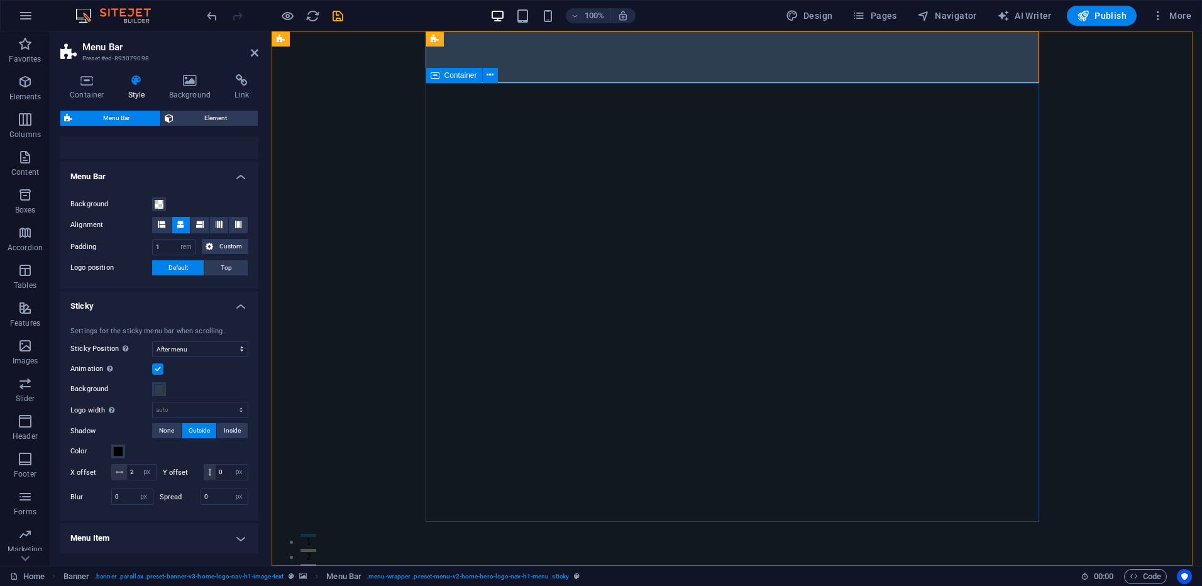
scroll to position [63, 0]
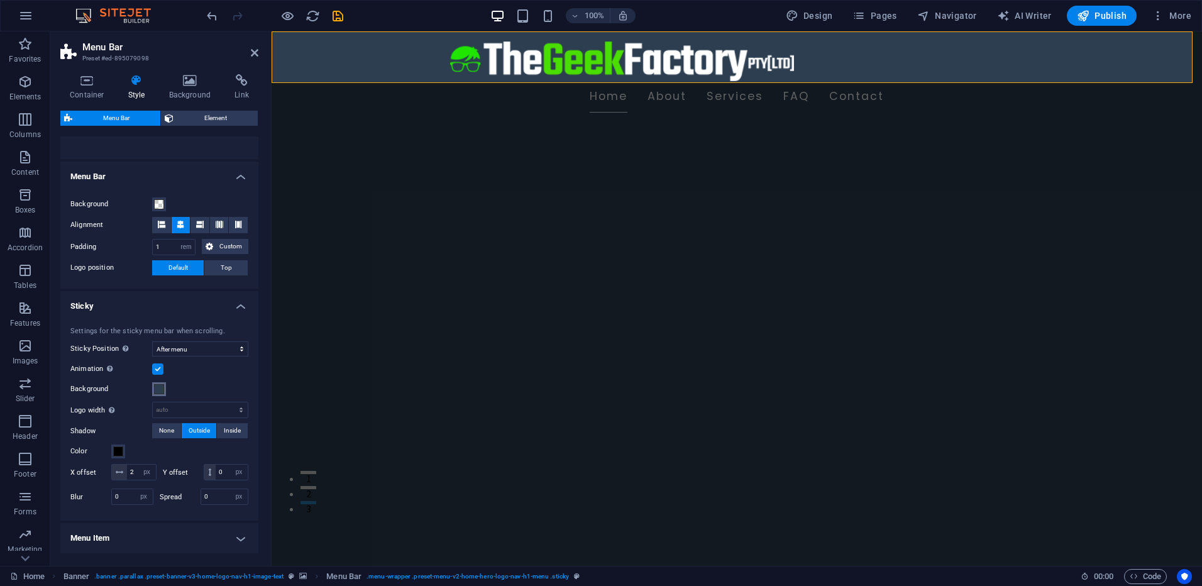
click at [156, 389] on span at bounding box center [159, 389] width 10 height 10
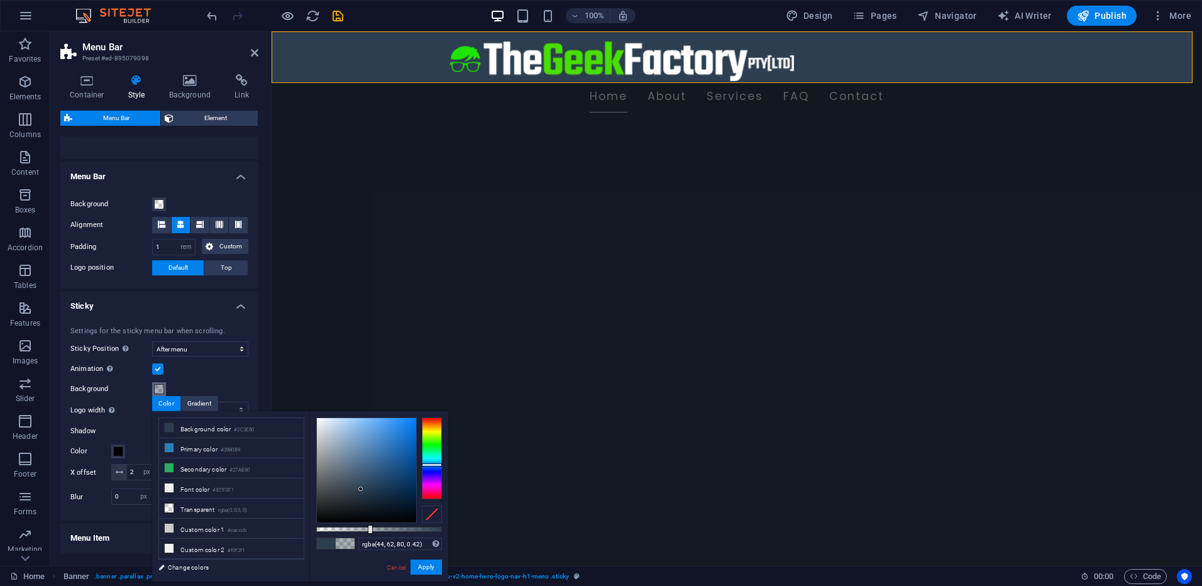
drag, startPoint x: 442, startPoint y: 531, endPoint x: 369, endPoint y: 529, distance: 73.0
click at [369, 529] on div at bounding box center [370, 529] width 5 height 9
click at [187, 176] on h4 "Menu Bar" at bounding box center [159, 173] width 198 height 23
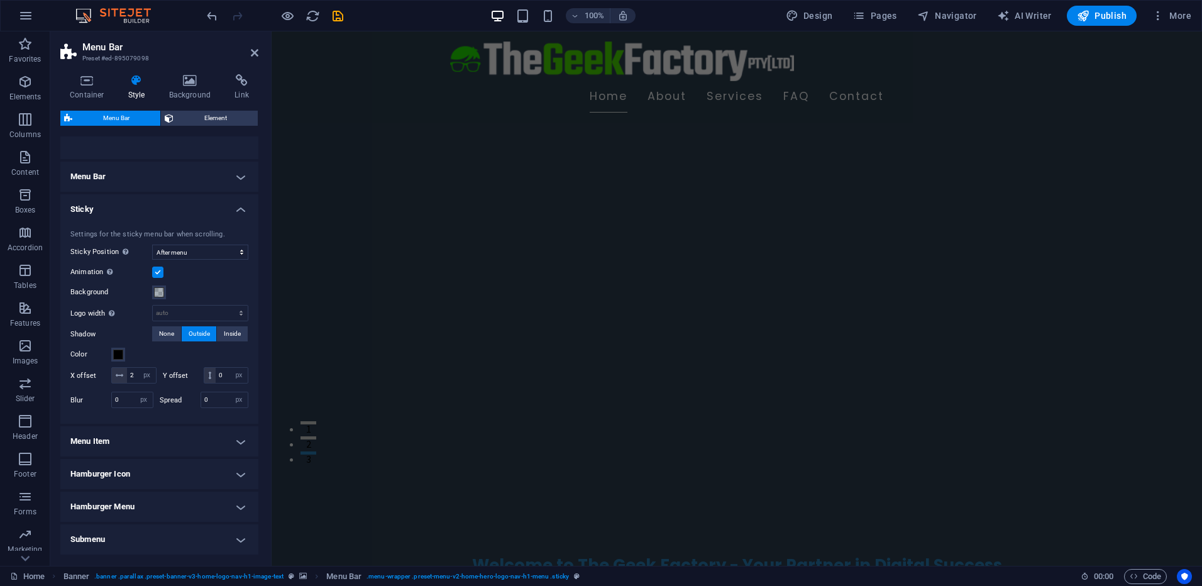
scroll to position [126, 0]
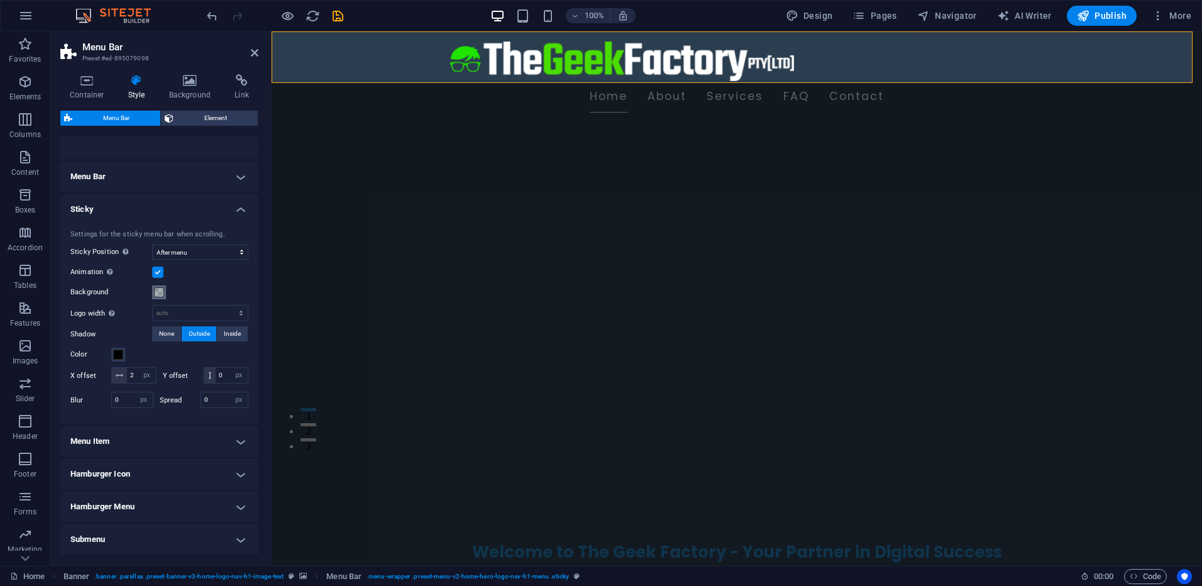
click at [159, 291] on span at bounding box center [159, 292] width 10 height 10
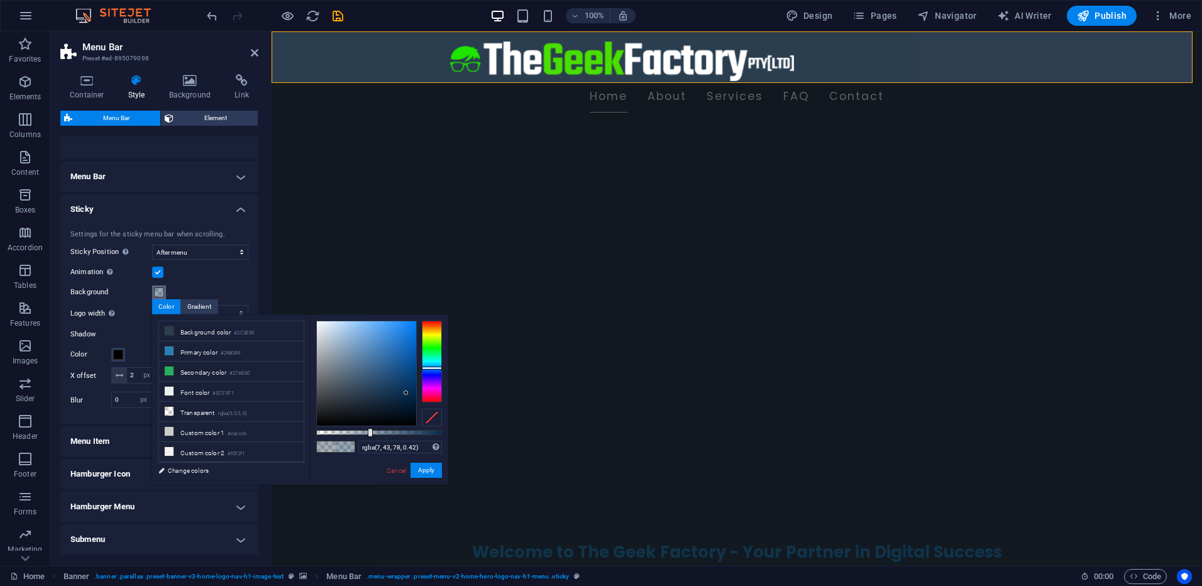
click at [406, 393] on div at bounding box center [366, 373] width 99 height 104
type input "rgba(10, 42, 74, 0.42)"
click at [402, 395] on div at bounding box center [401, 394] width 4 height 4
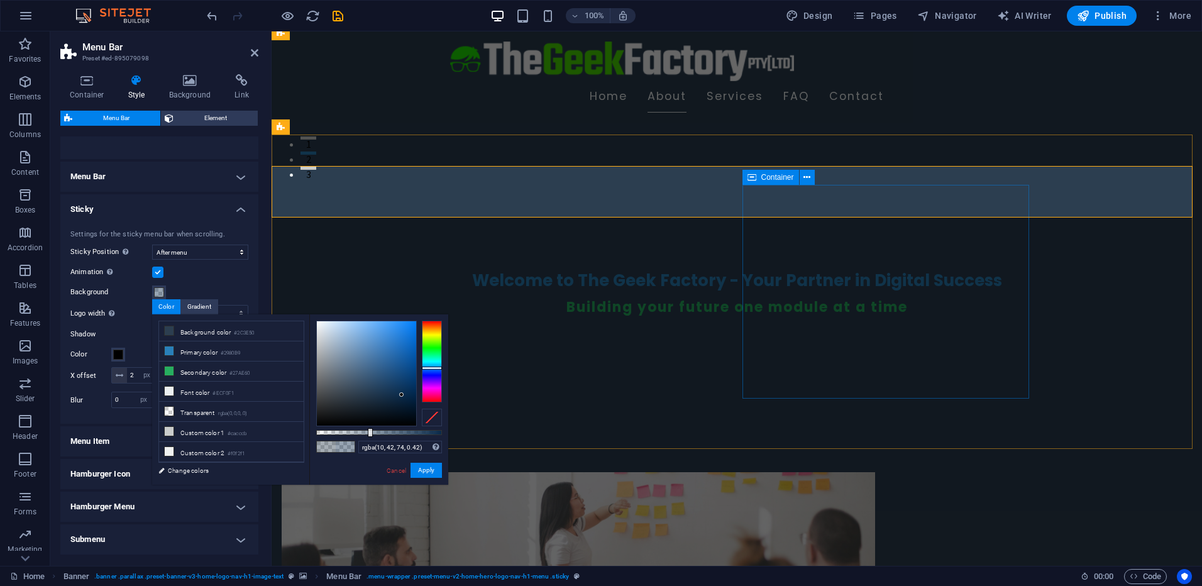
scroll to position [377, 0]
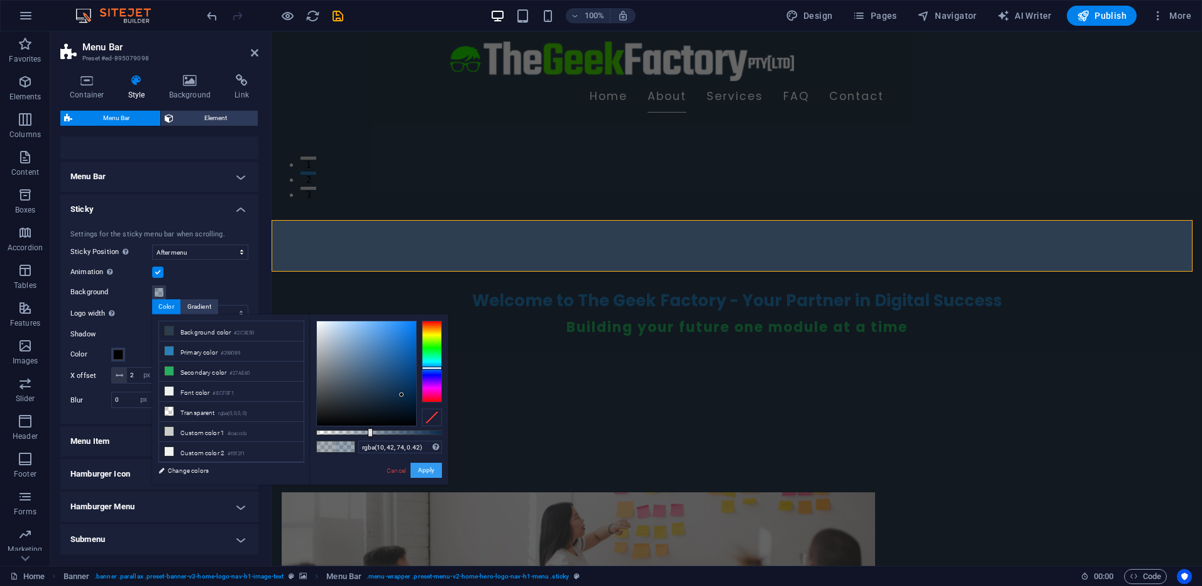
click at [428, 471] on button "Apply" at bounding box center [426, 470] width 31 height 15
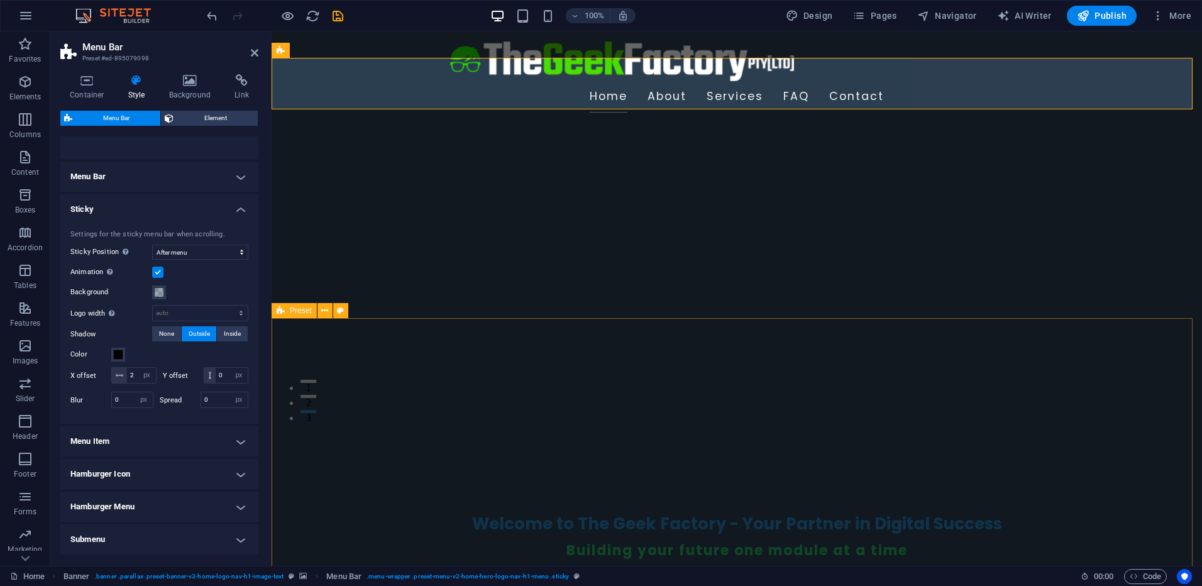
scroll to position [126, 0]
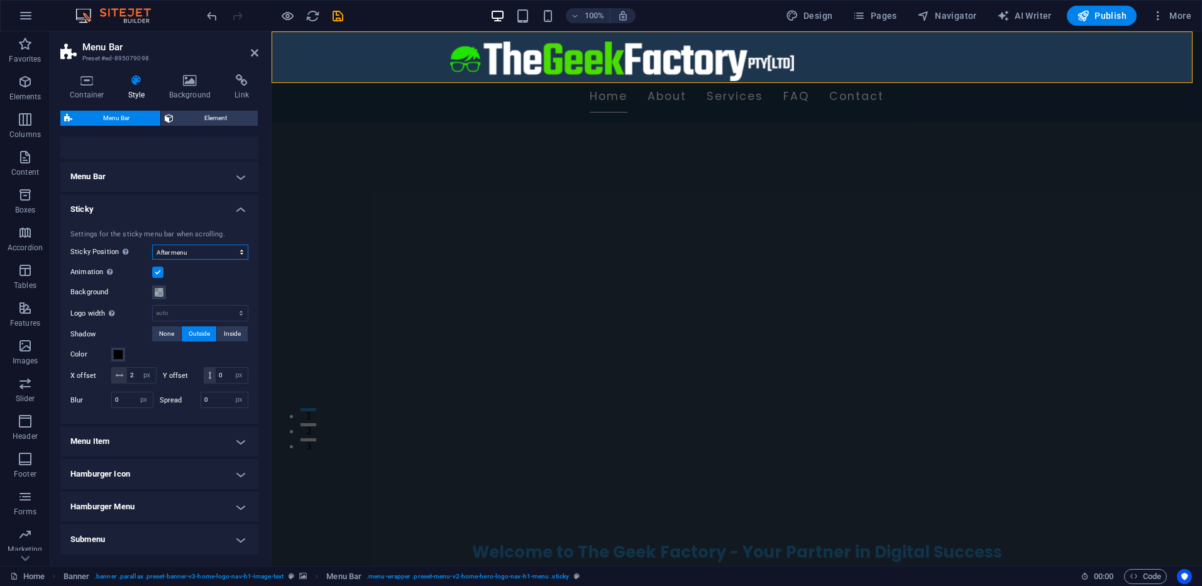
click at [186, 253] on select "Off Instant After menu After banner When scrolling up" at bounding box center [200, 252] width 96 height 15
click at [152, 245] on select "Off Instant After menu After banner When scrolling up" at bounding box center [200, 252] width 96 height 15
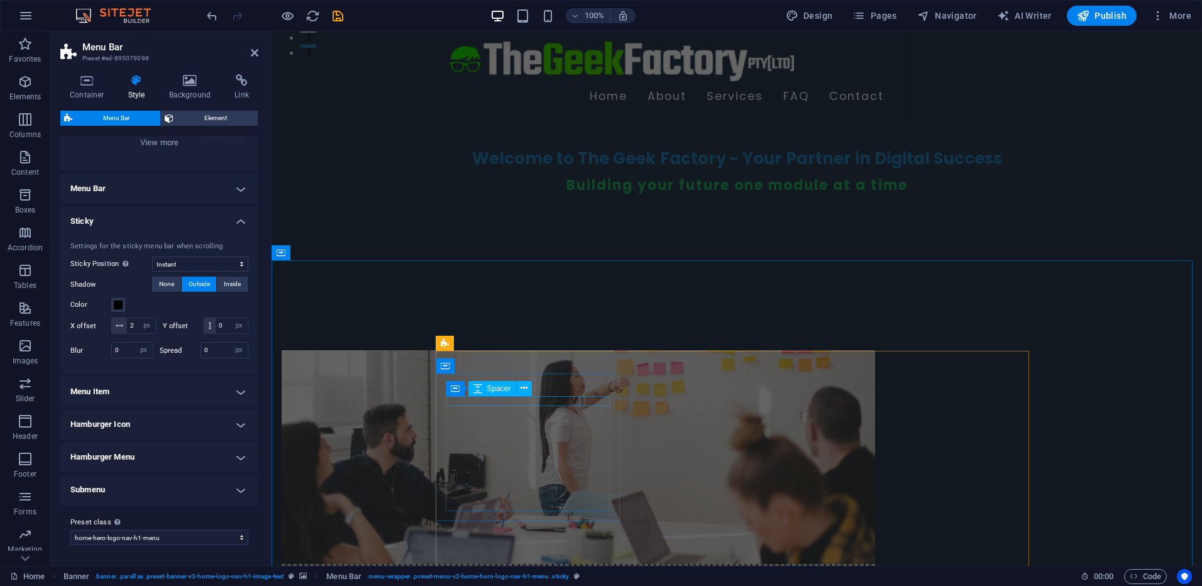
scroll to position [692, 0]
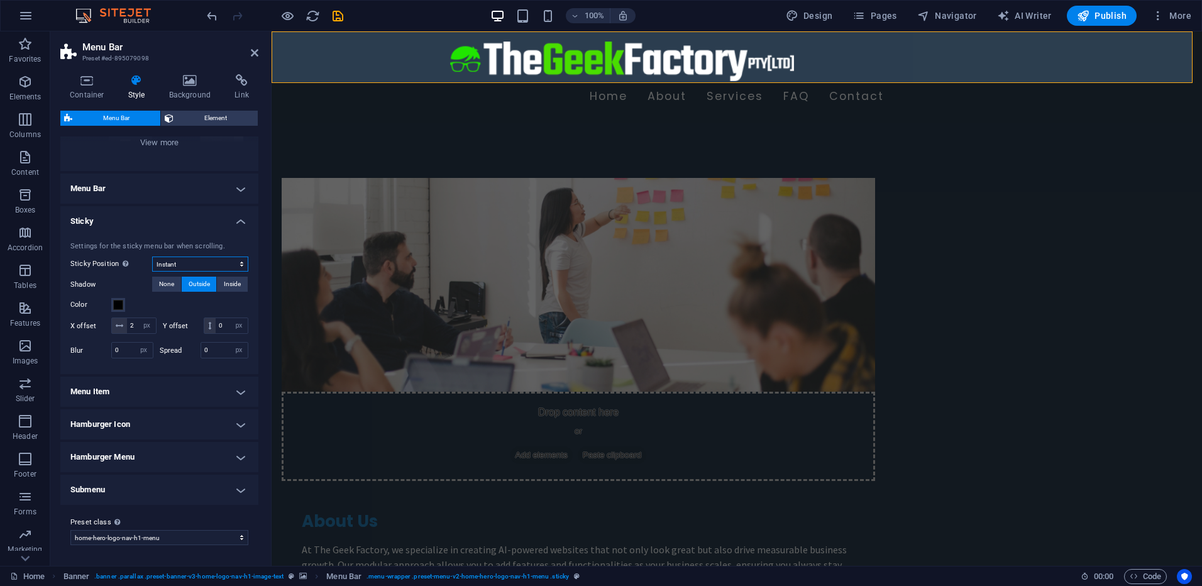
click at [199, 257] on select "Off Instant After menu After banner When scrolling up" at bounding box center [200, 264] width 96 height 15
click at [152, 272] on select "Off Instant After menu After banner When scrolling up" at bounding box center [200, 264] width 96 height 15
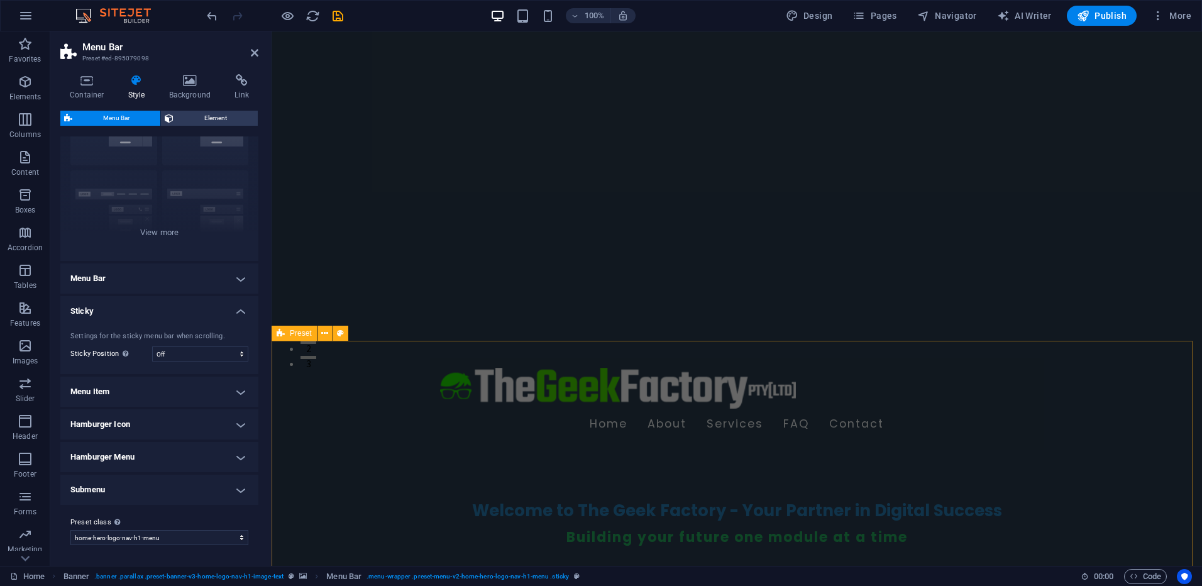
scroll to position [314, 0]
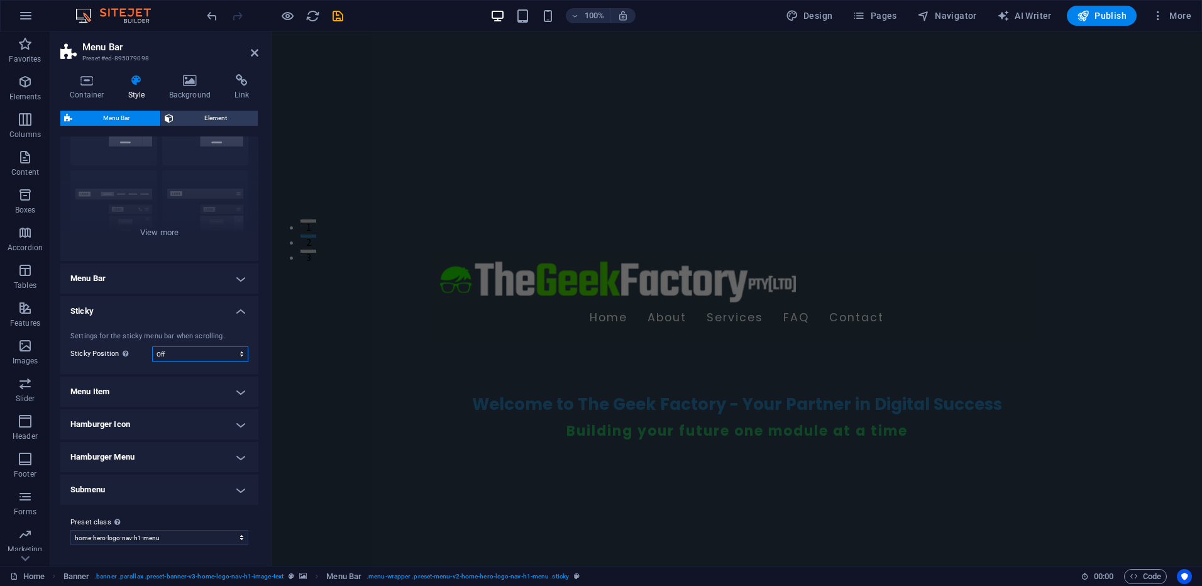
click at [233, 355] on select "Off Instant After menu After banner When scrolling up" at bounding box center [200, 354] width 96 height 15
click at [152, 347] on select "Off Instant After menu After banner When scrolling up" at bounding box center [200, 354] width 96 height 15
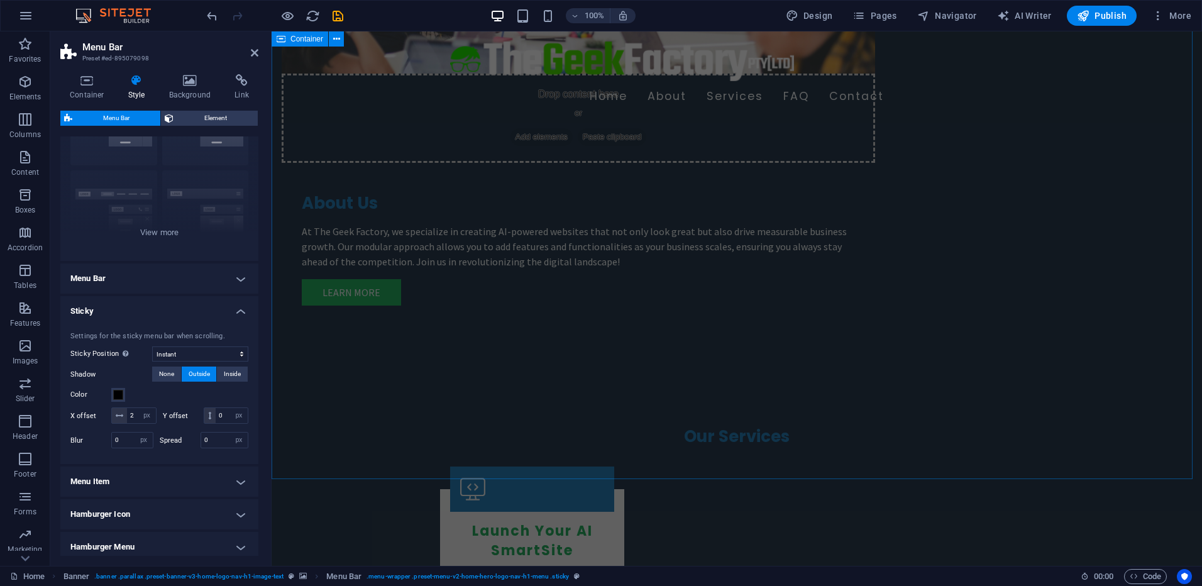
scroll to position [1069, 0]
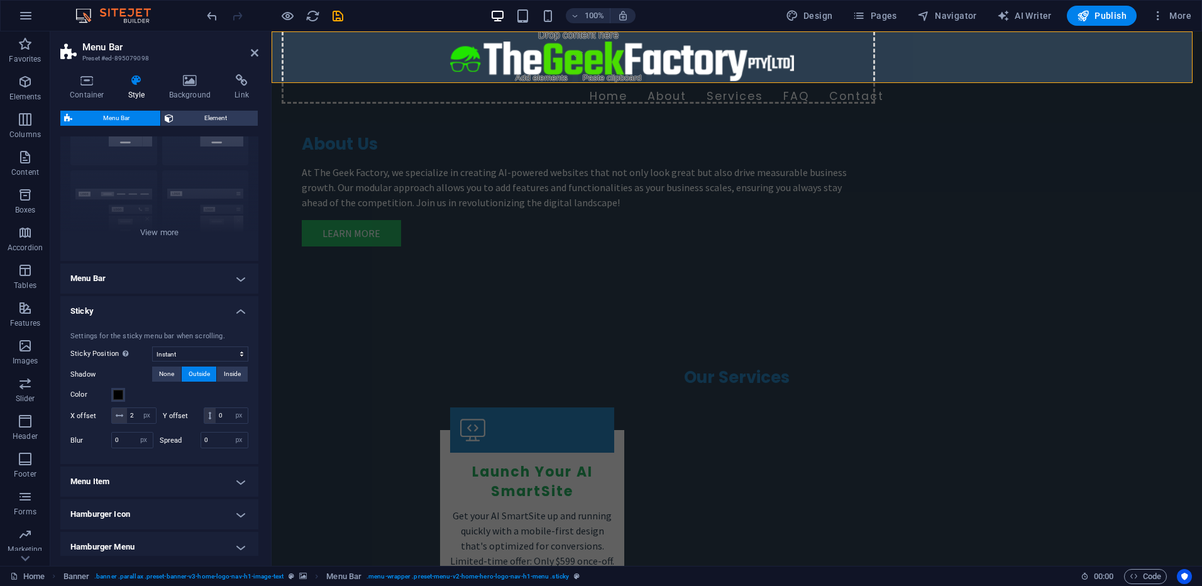
click at [238, 489] on h4 "Menu Item" at bounding box center [159, 482] width 198 height 30
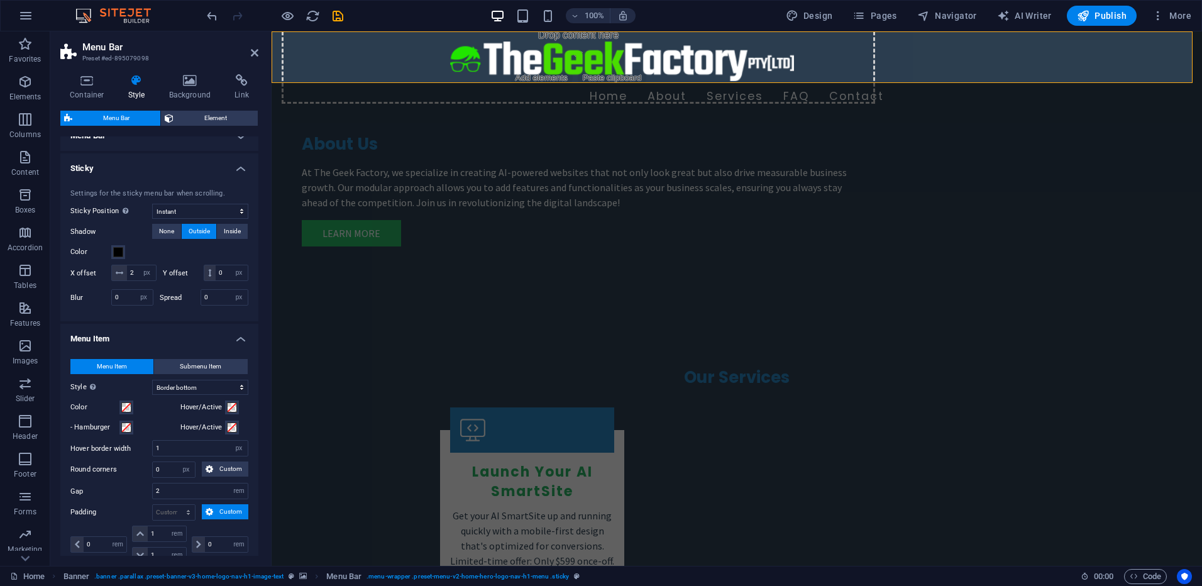
scroll to position [275, 0]
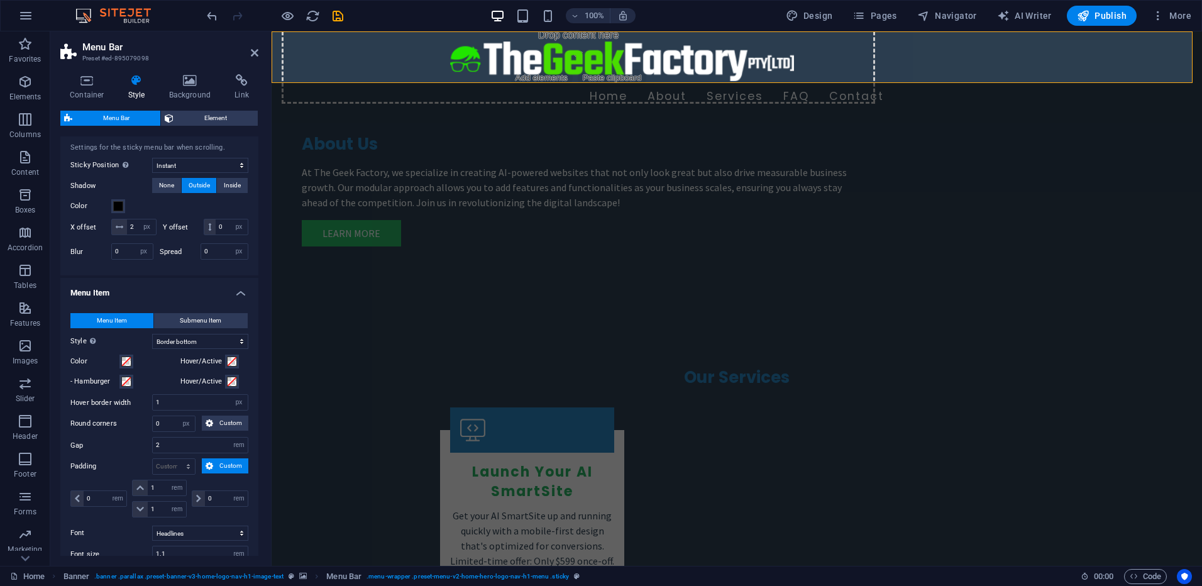
click at [238, 294] on h4 "Menu Item" at bounding box center [159, 289] width 198 height 23
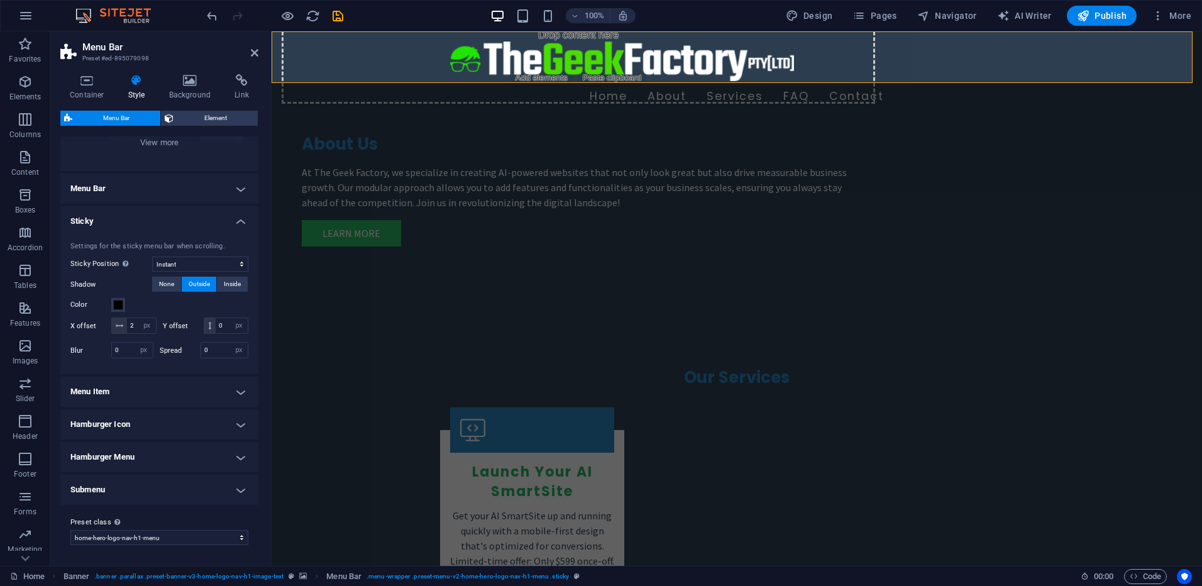
click at [222, 418] on h4 "Hamburger Icon" at bounding box center [159, 424] width 198 height 30
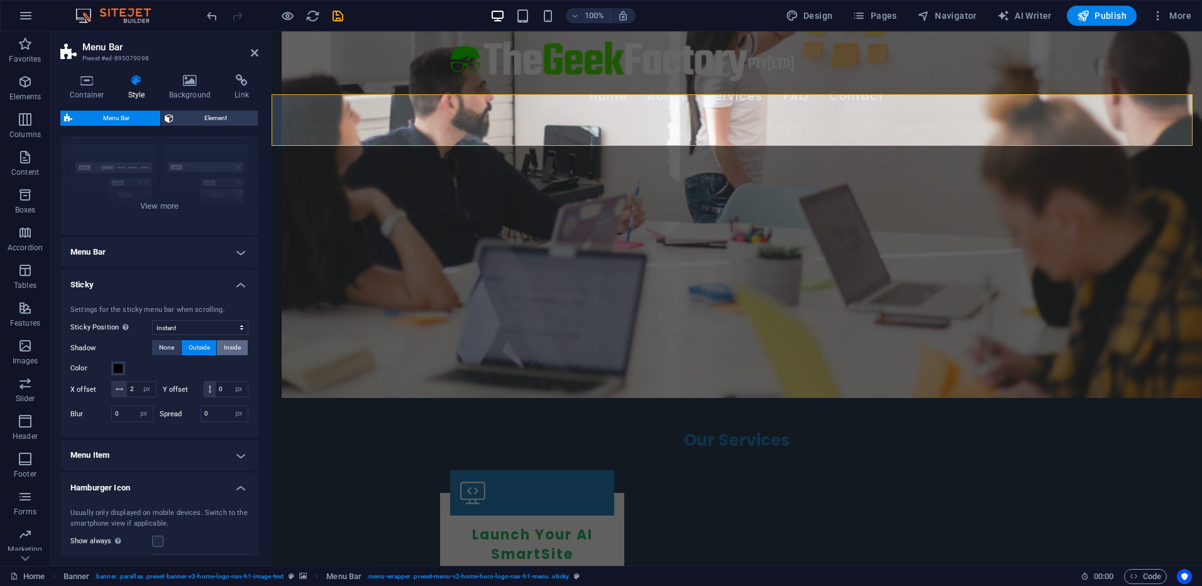
scroll to position [87, 0]
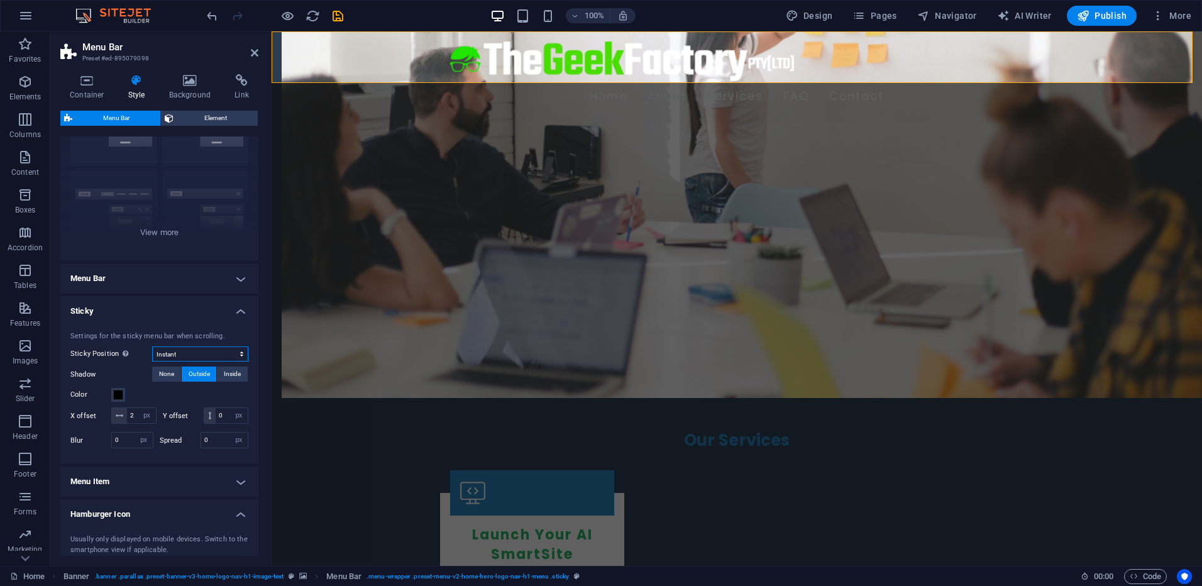
click at [200, 355] on select "Off Instant After menu After banner When scrolling up" at bounding box center [200, 354] width 96 height 15
select select "sticky_none"
click at [152, 347] on select "Off Instant After menu After banner When scrolling up" at bounding box center [200, 354] width 96 height 15
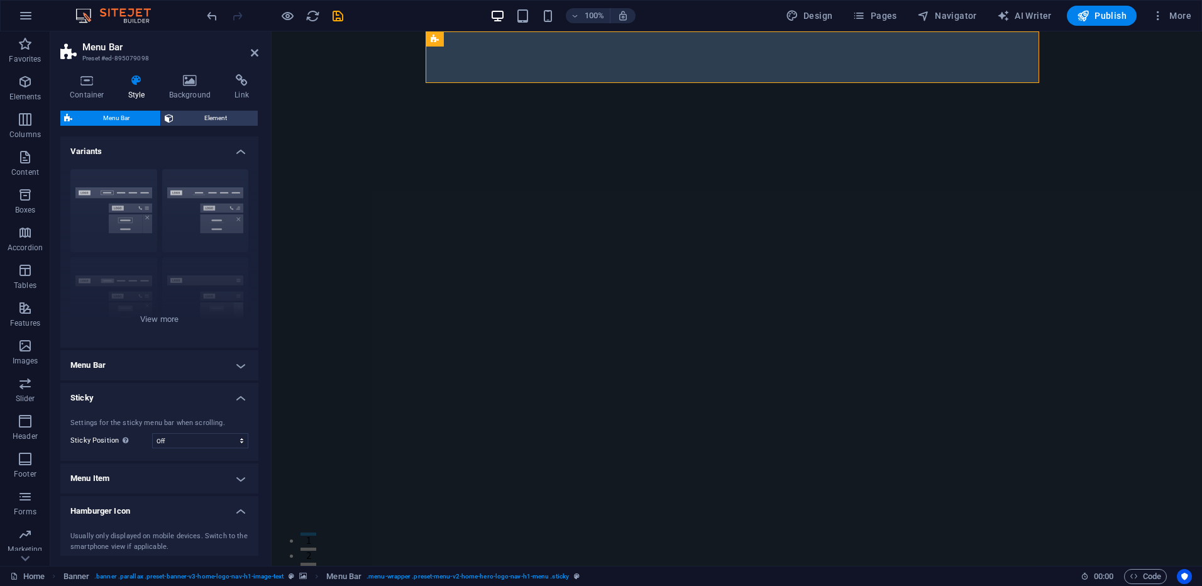
scroll to position [0, 0]
click at [337, 17] on icon "save" at bounding box center [338, 16] width 14 height 14
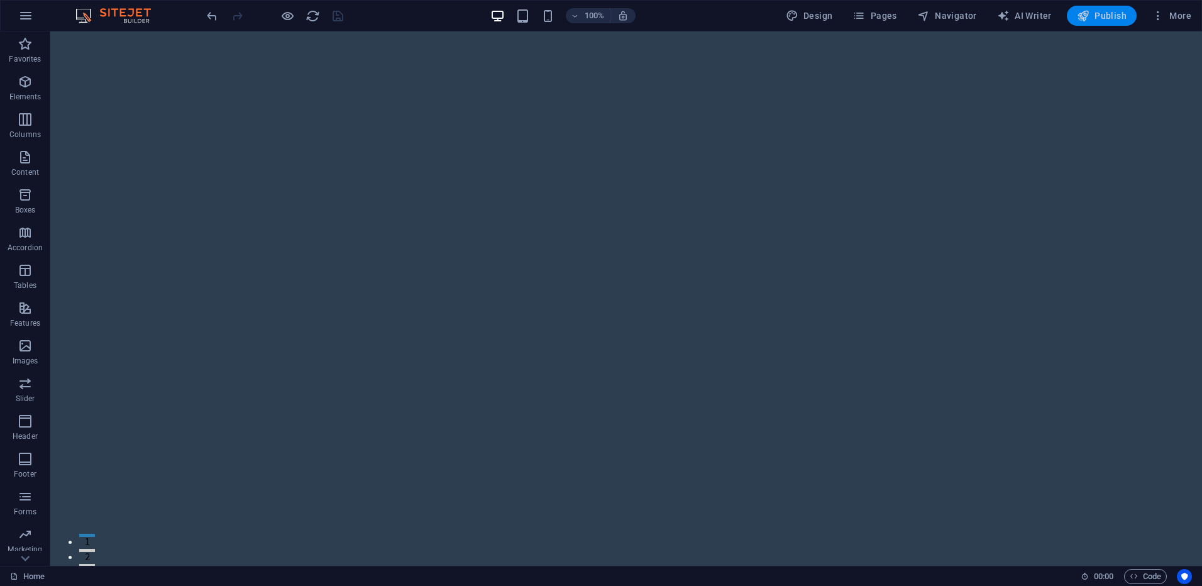
click at [1094, 21] on span "Publish" at bounding box center [1102, 15] width 50 height 13
